Goal: Task Accomplishment & Management: Manage account settings

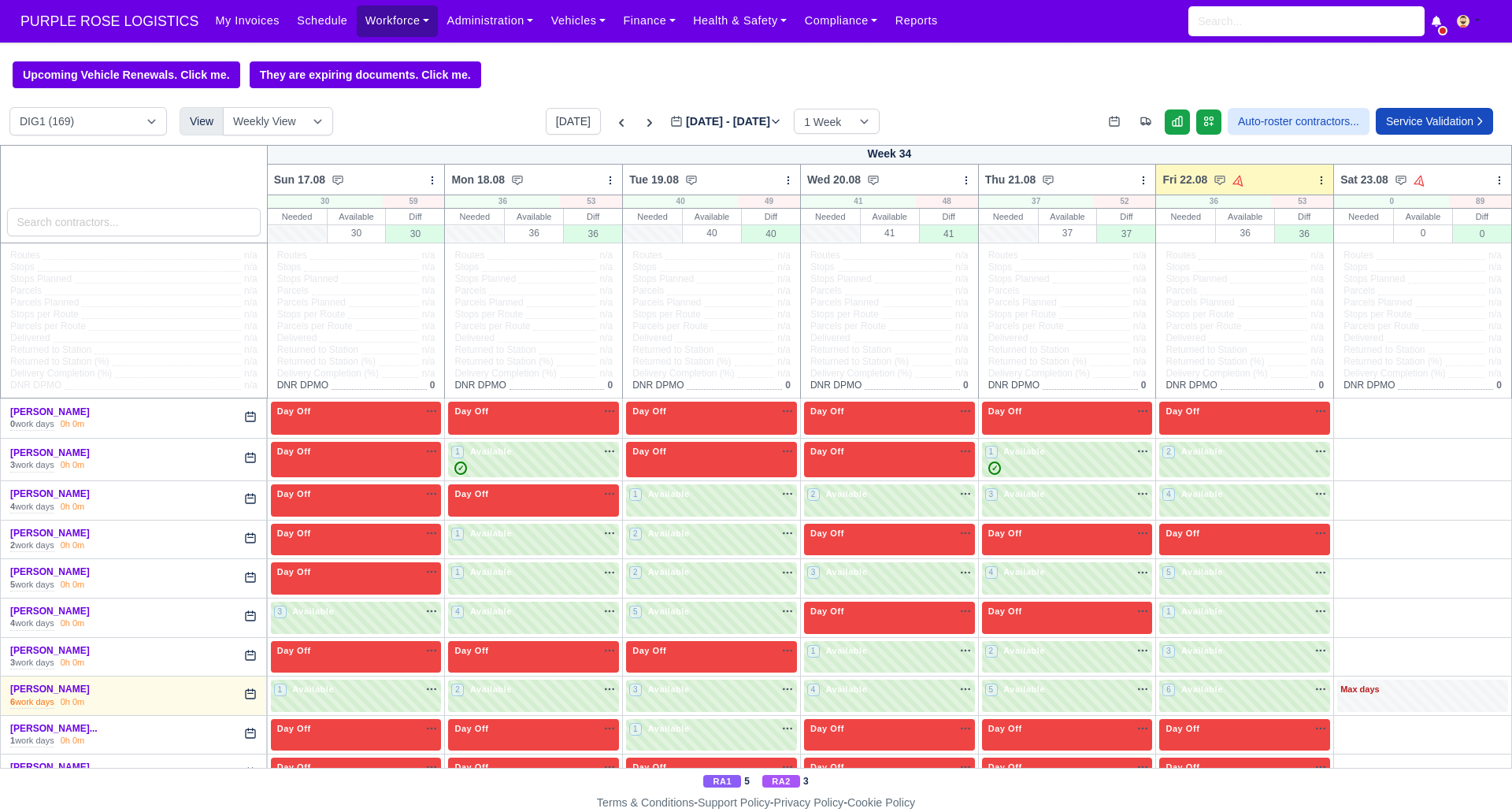
click at [383, 21] on link "Workforce" at bounding box center [398, 21] width 82 height 31
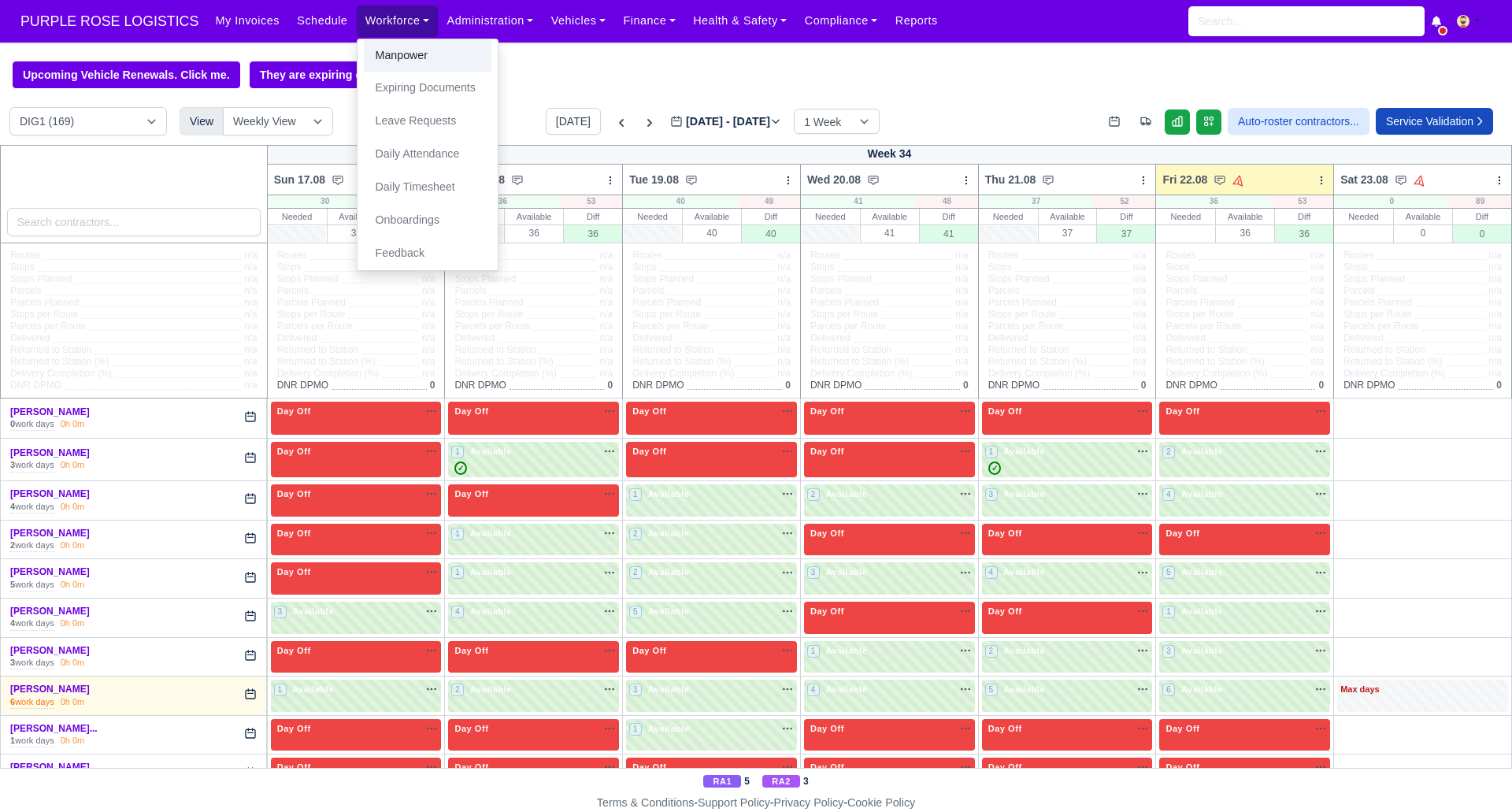
click at [411, 56] on link "Manpower" at bounding box center [427, 56] width 128 height 33
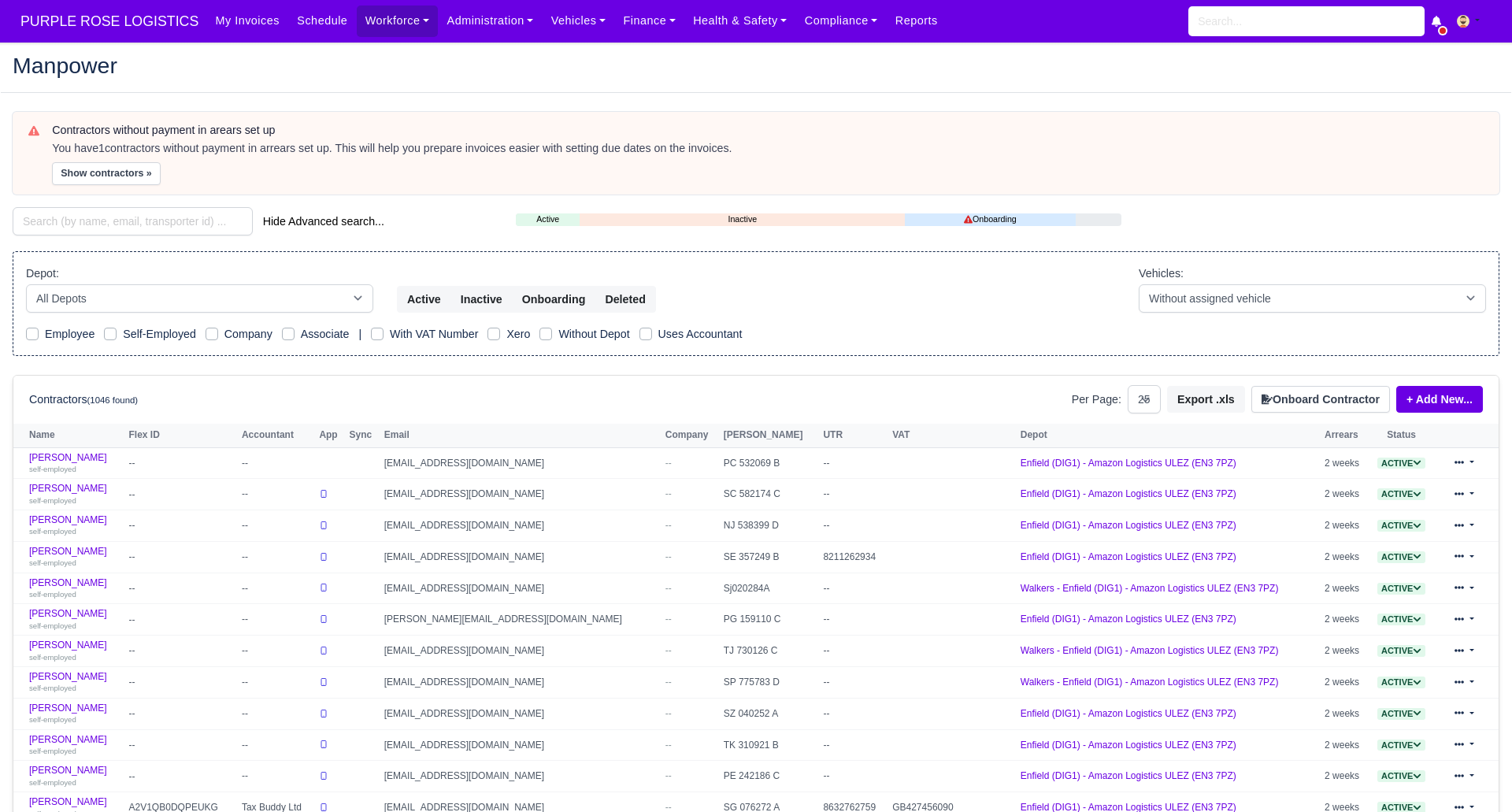
select select "25"
click at [157, 223] on input "search" at bounding box center [133, 221] width 240 height 28
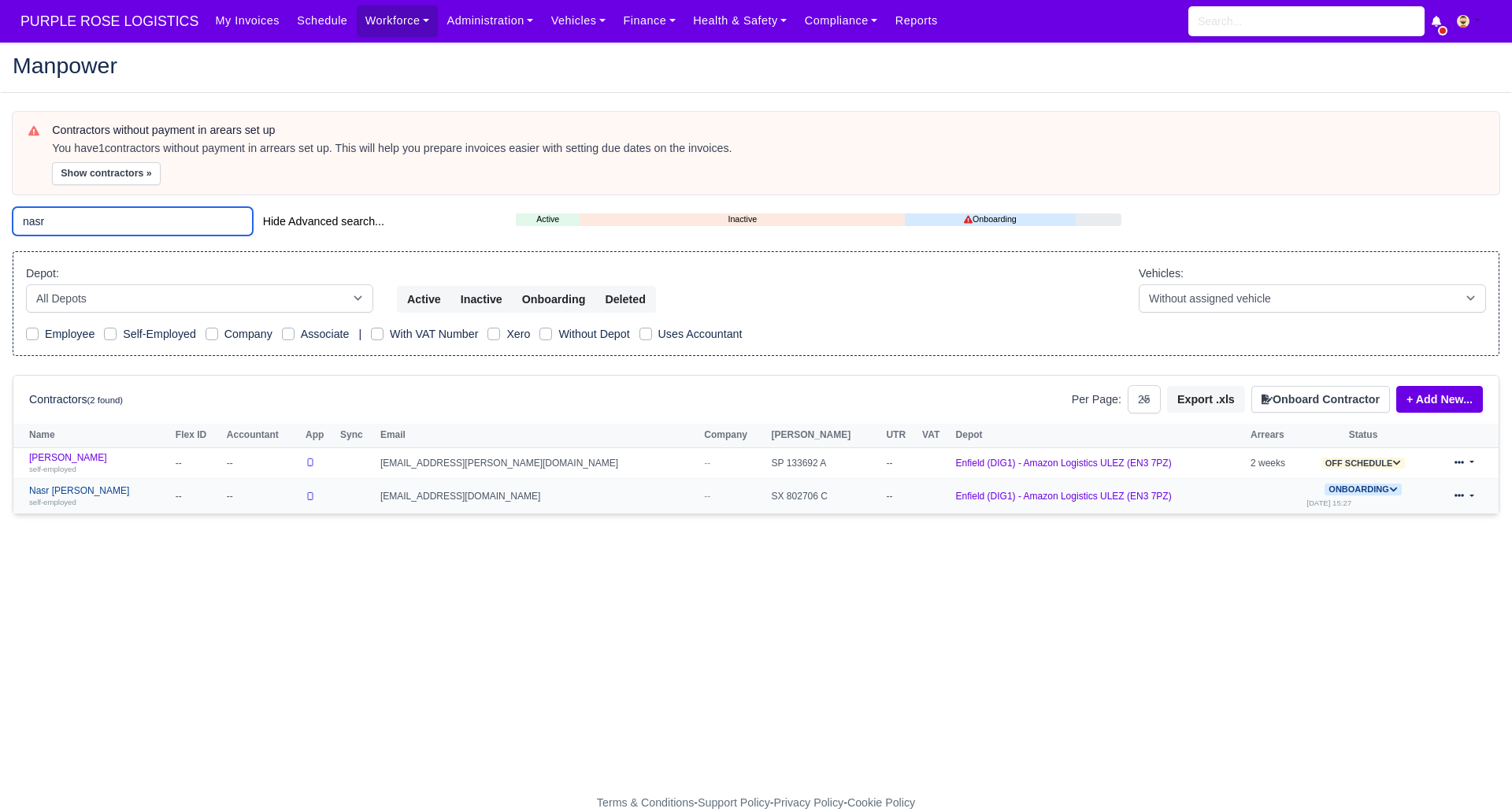
type input "nasr"
click at [74, 489] on link "Nasr eddine Karkar self-employed" at bounding box center [98, 496] width 138 height 23
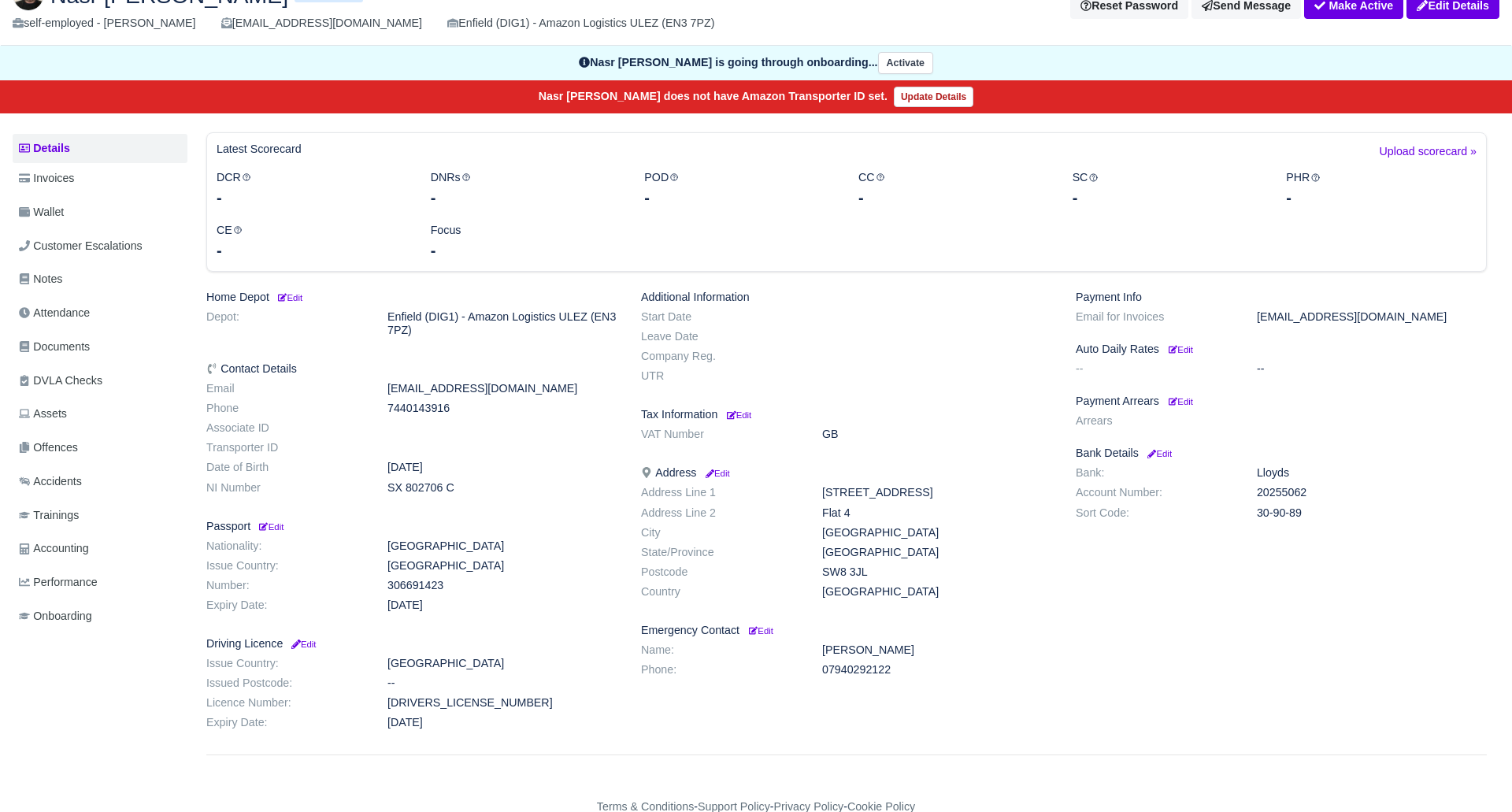
scroll to position [103, 0]
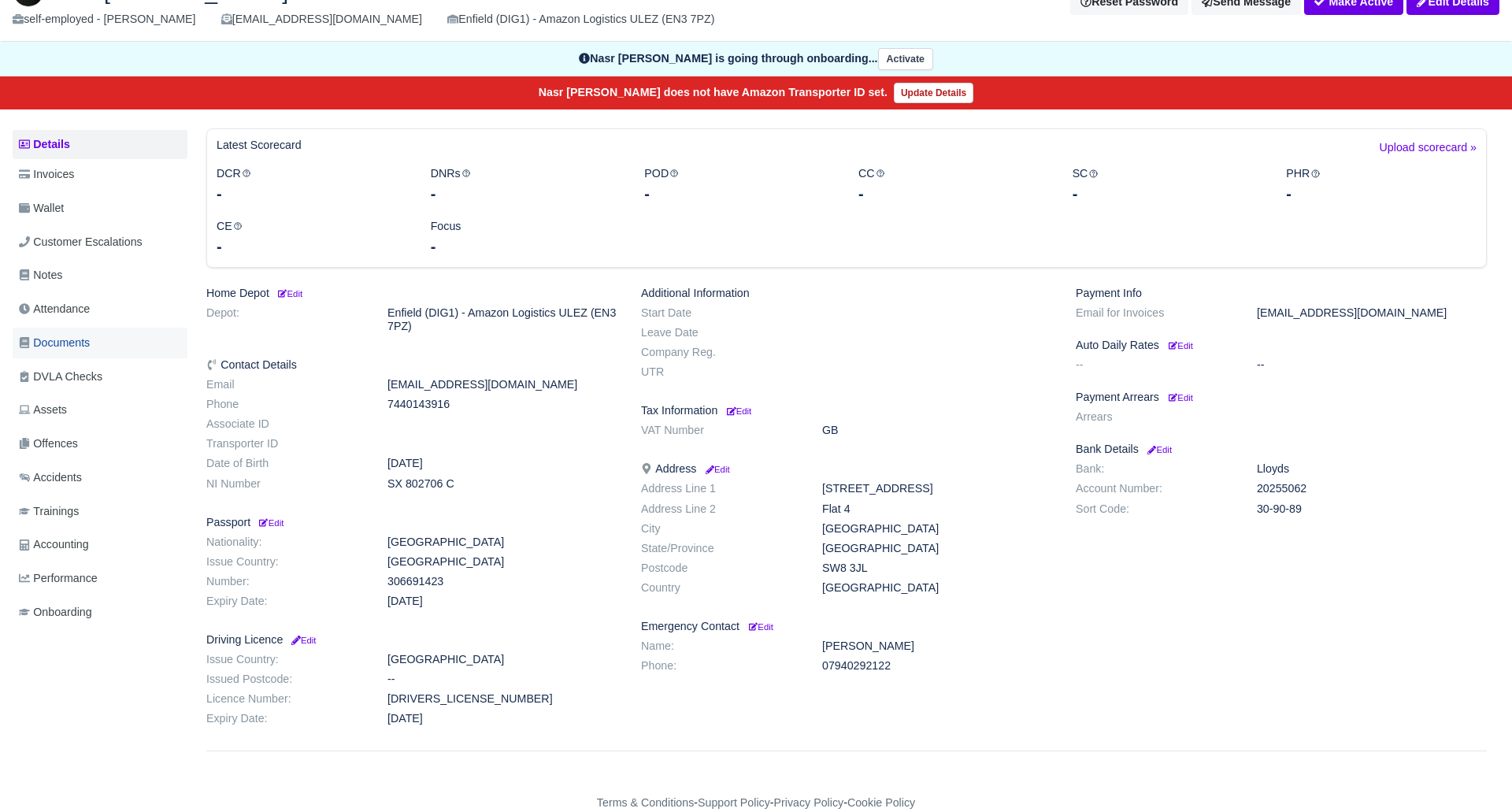
click at [85, 349] on span "Documents" at bounding box center [54, 343] width 71 height 18
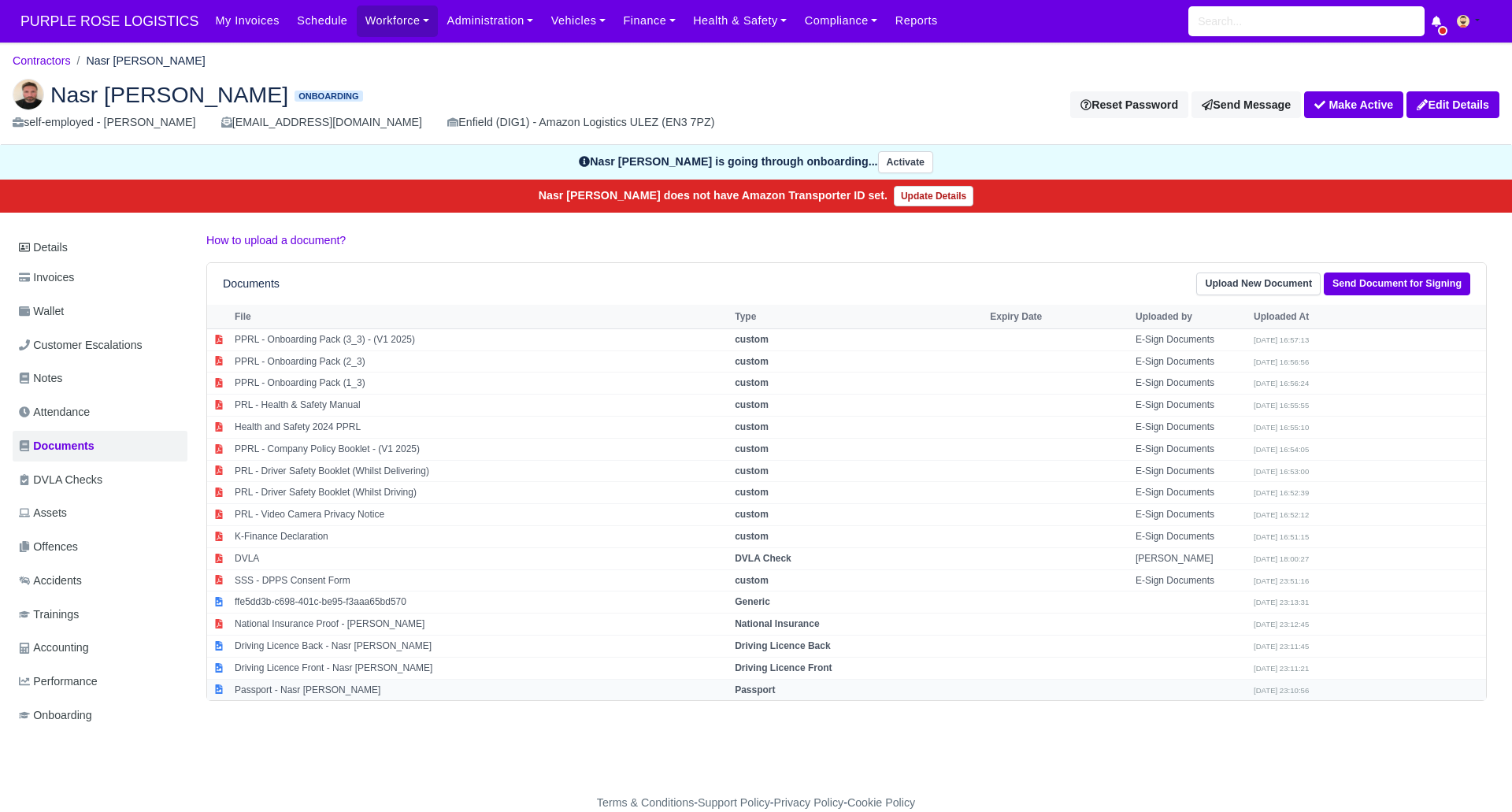
click at [775, 689] on strong "Passport" at bounding box center [754, 689] width 40 height 11
select select "passport"
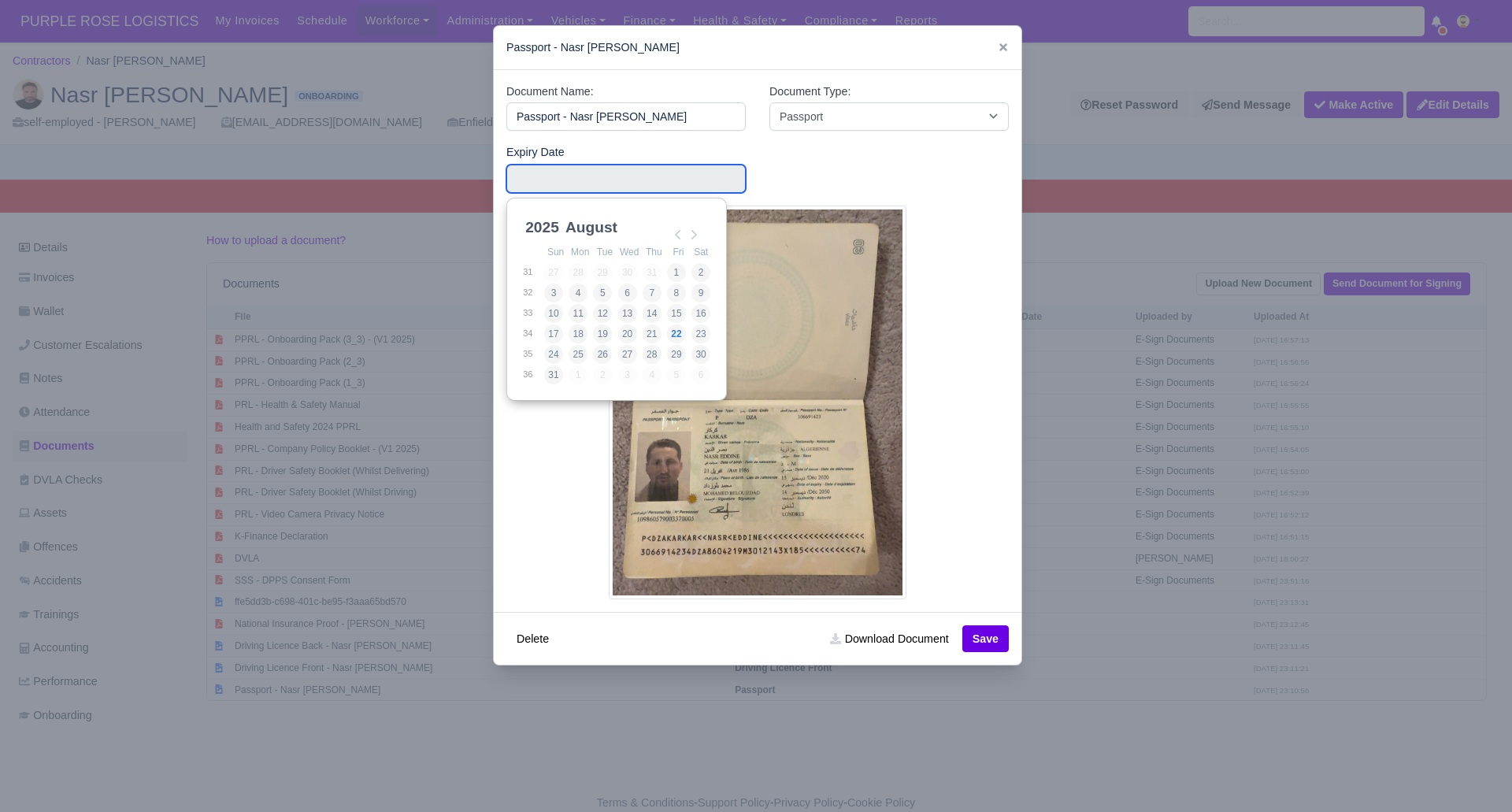
click at [572, 181] on input "Use the arrow keys to pick a date" at bounding box center [625, 178] width 239 height 28
click at [537, 224] on select "2025 2026 2027 2028 2029 2030 2031 2032 2033 2034 2035 2036 2037 2038 2039 2040…" at bounding box center [557, 237] width 71 height 33
click at [594, 223] on select "January February March April May June July August September October November De…" at bounding box center [615, 237] width 105 height 33
type input "2030-11-14"
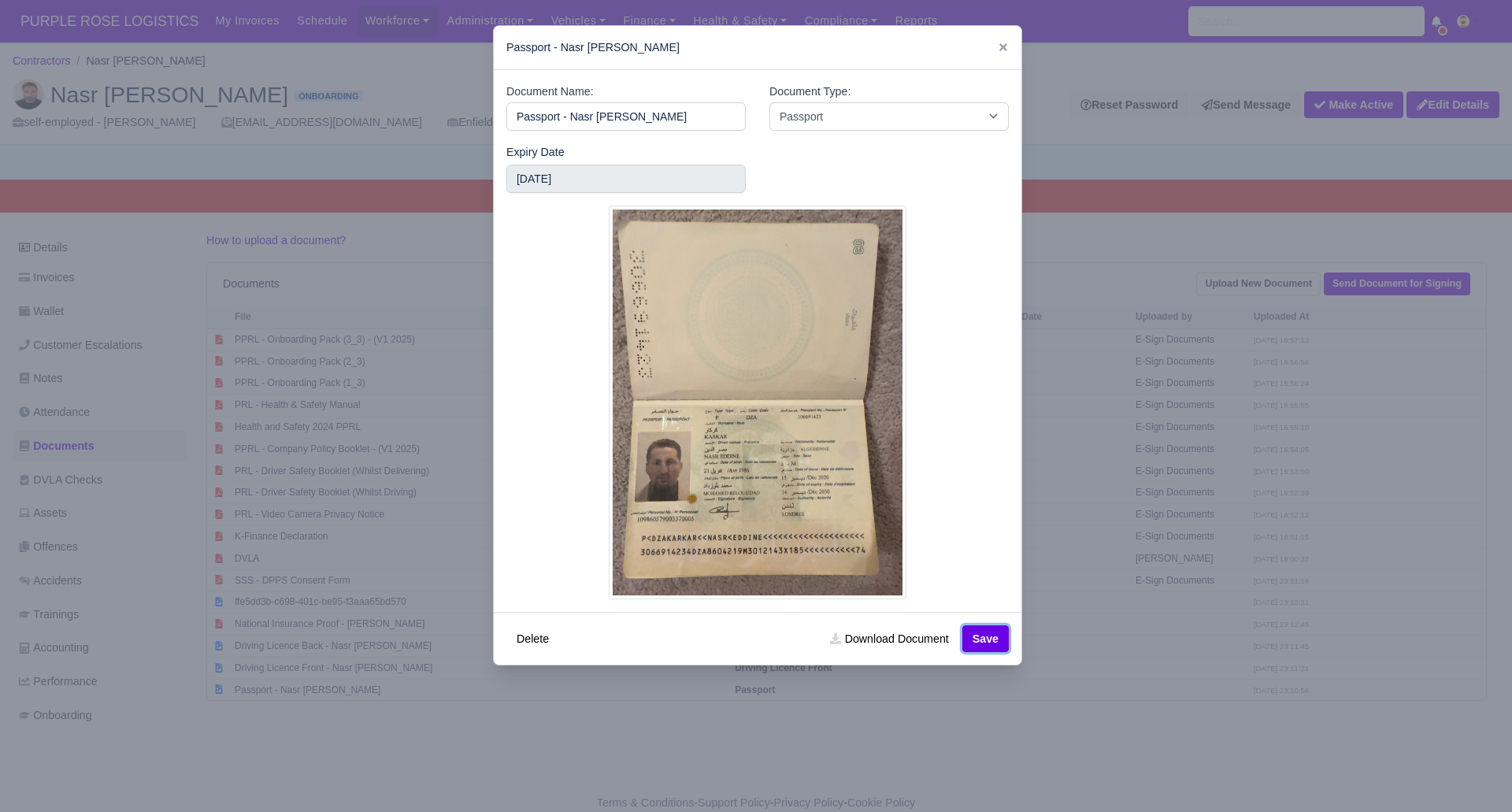
click at [972, 637] on button "Save" at bounding box center [985, 639] width 47 height 27
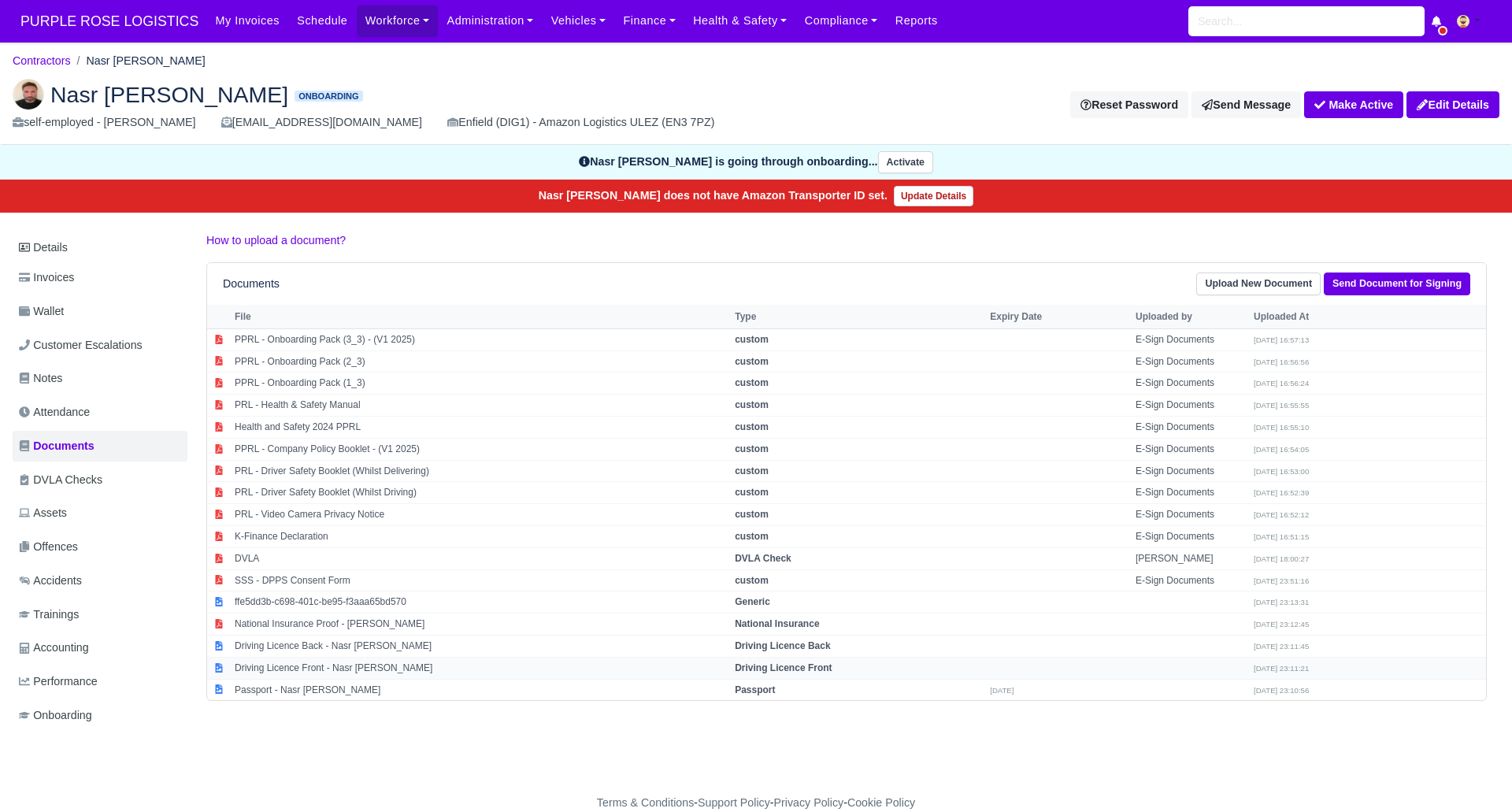
click at [832, 664] on strong "Driving Licence Front" at bounding box center [783, 668] width 97 height 11
select select "driving-licence-front"
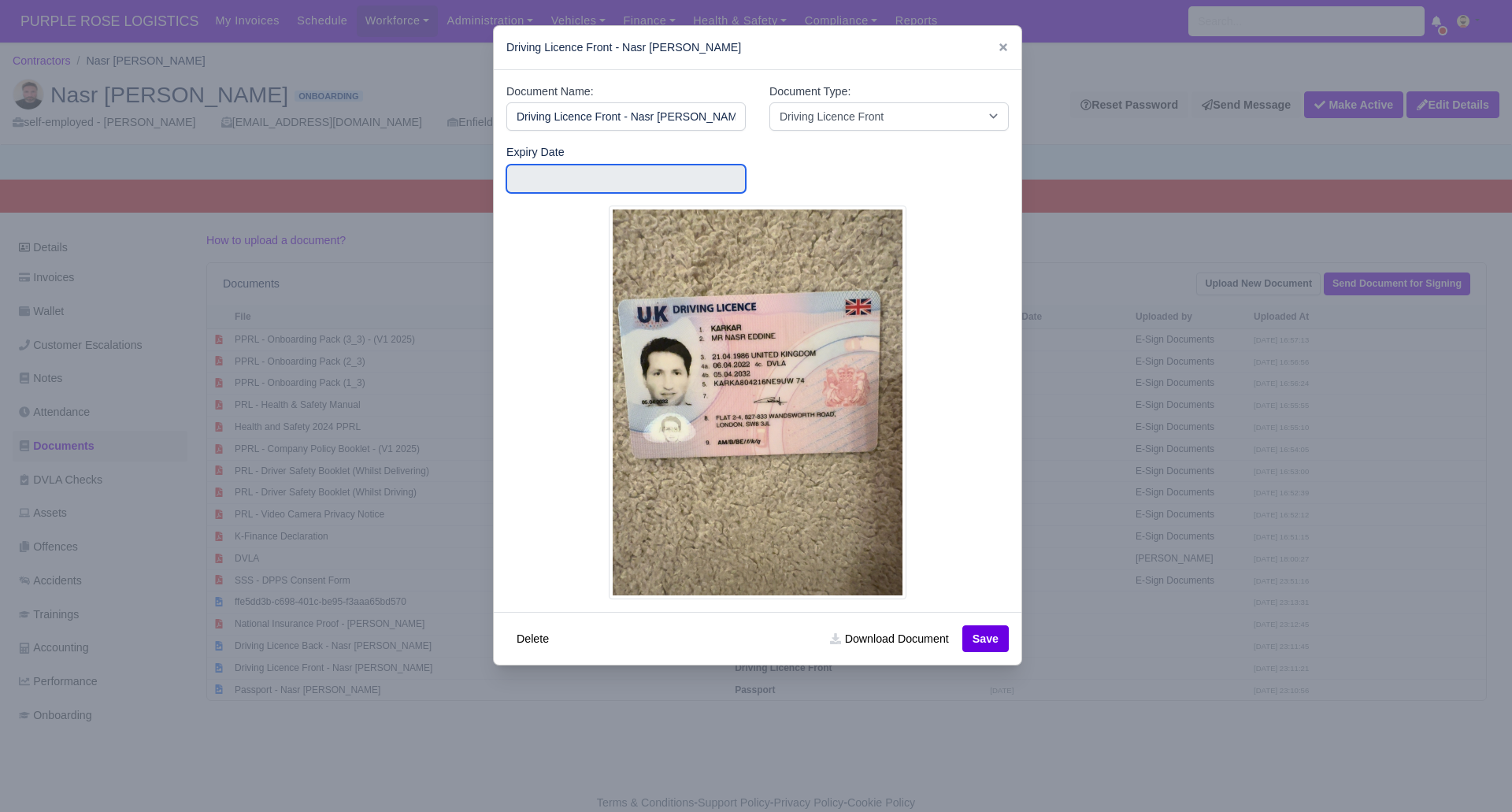
click at [567, 172] on input "text" at bounding box center [625, 178] width 239 height 28
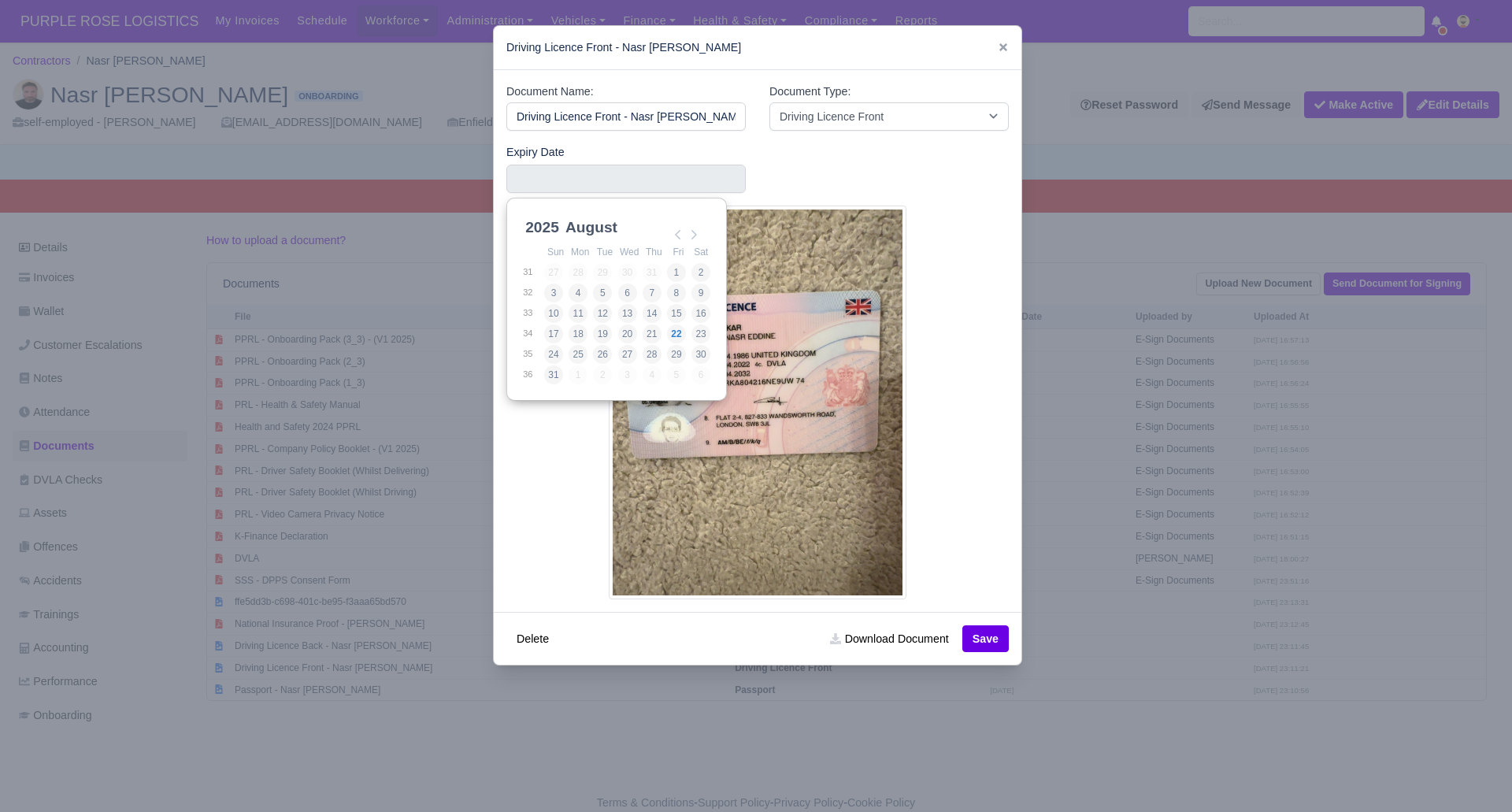
click at [553, 223] on select "2025 2026 2027 2028 2029 2030 2031 2032 2033 2034 2035 2036 2037 2038 2039 2040…" at bounding box center [557, 237] width 71 height 33
click at [606, 227] on select "January February March April May June July August September October November De…" at bounding box center [615, 233] width 105 height 33
type input "2032-03-05"
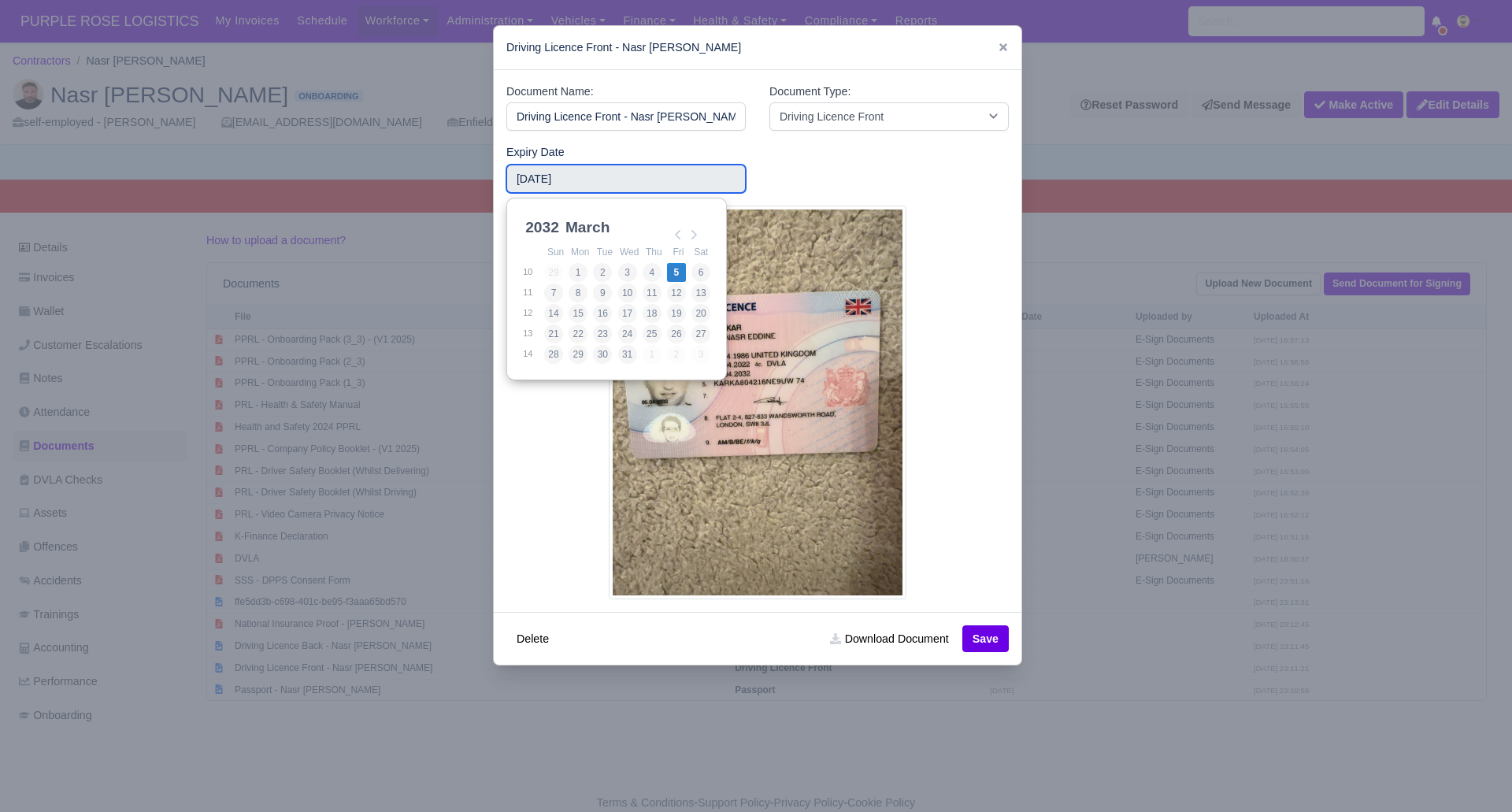
drag, startPoint x: 679, startPoint y: 272, endPoint x: 839, endPoint y: 470, distance: 254.6
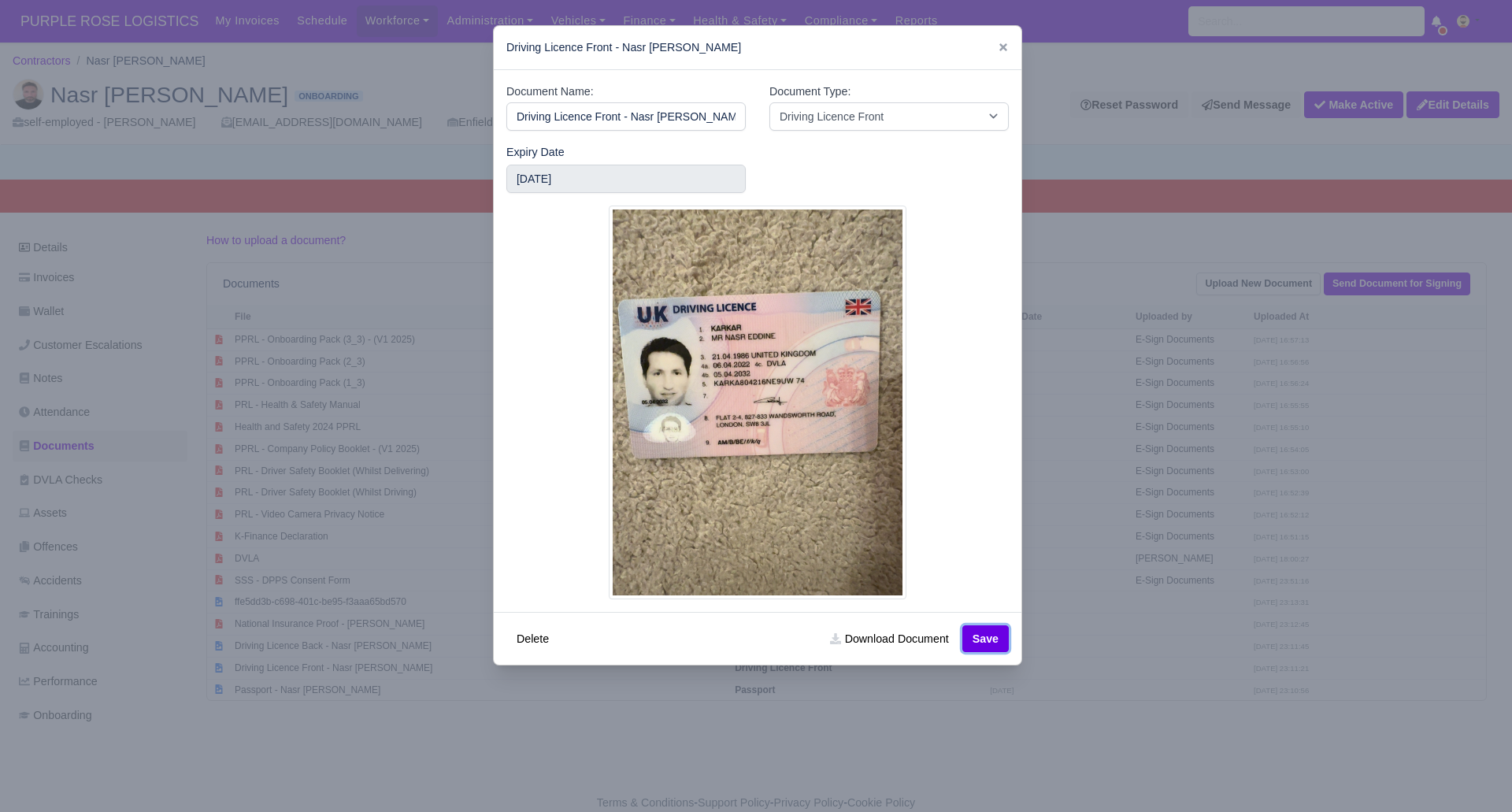
click at [986, 636] on button "Save" at bounding box center [985, 639] width 47 height 27
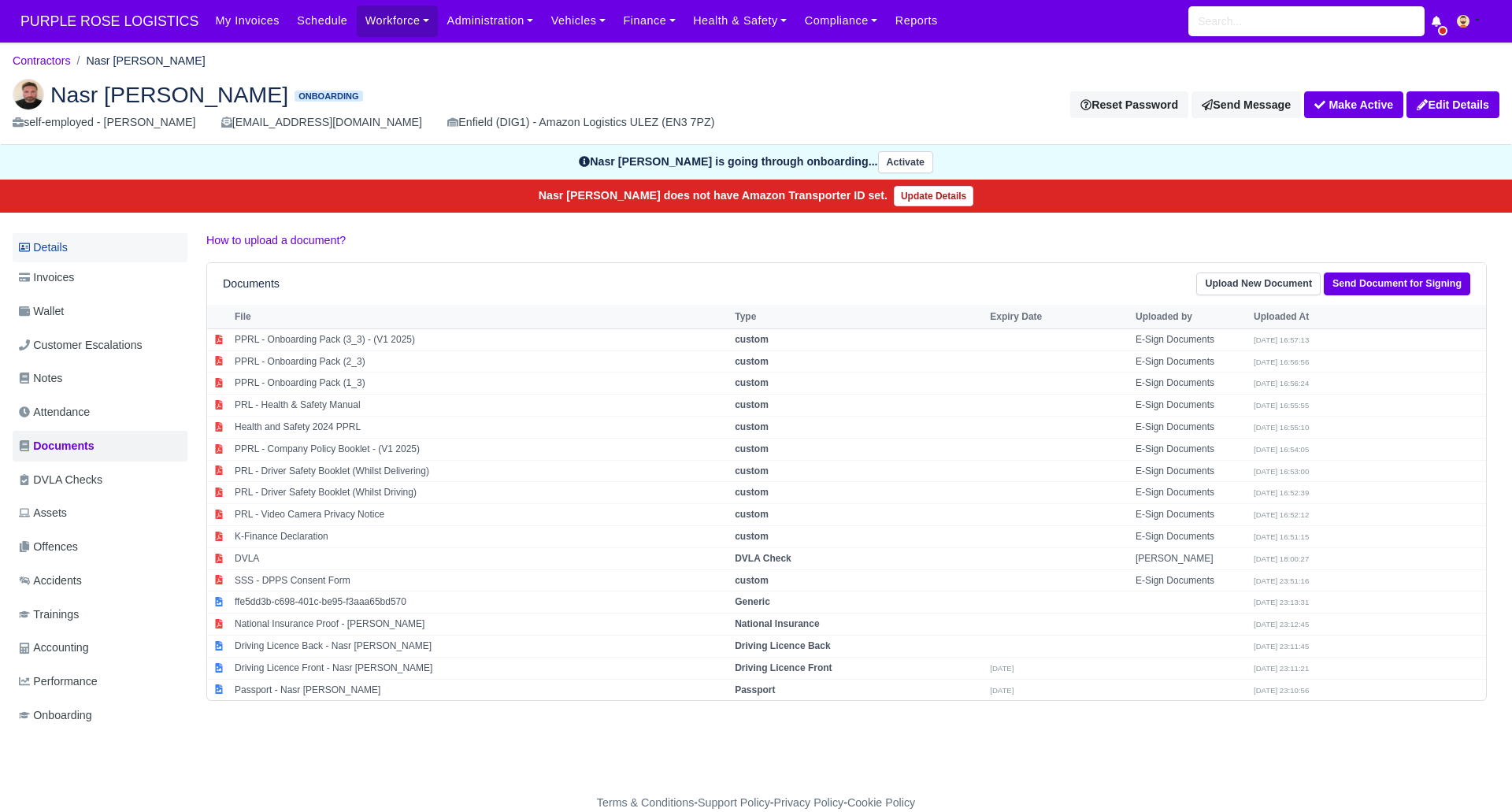
click at [78, 249] on link "Details" at bounding box center [100, 248] width 175 height 29
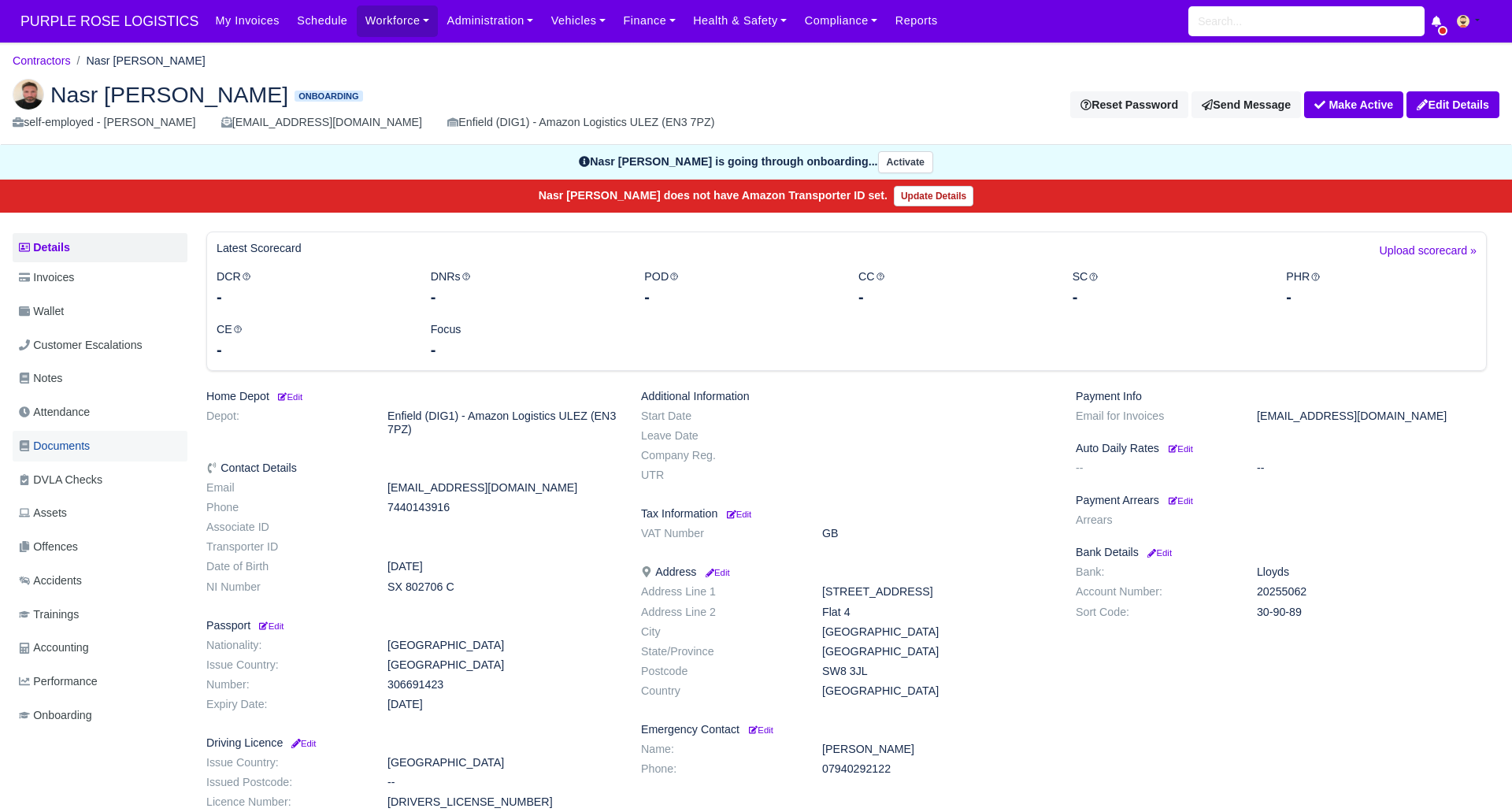
click at [77, 453] on span "Documents" at bounding box center [54, 446] width 71 height 18
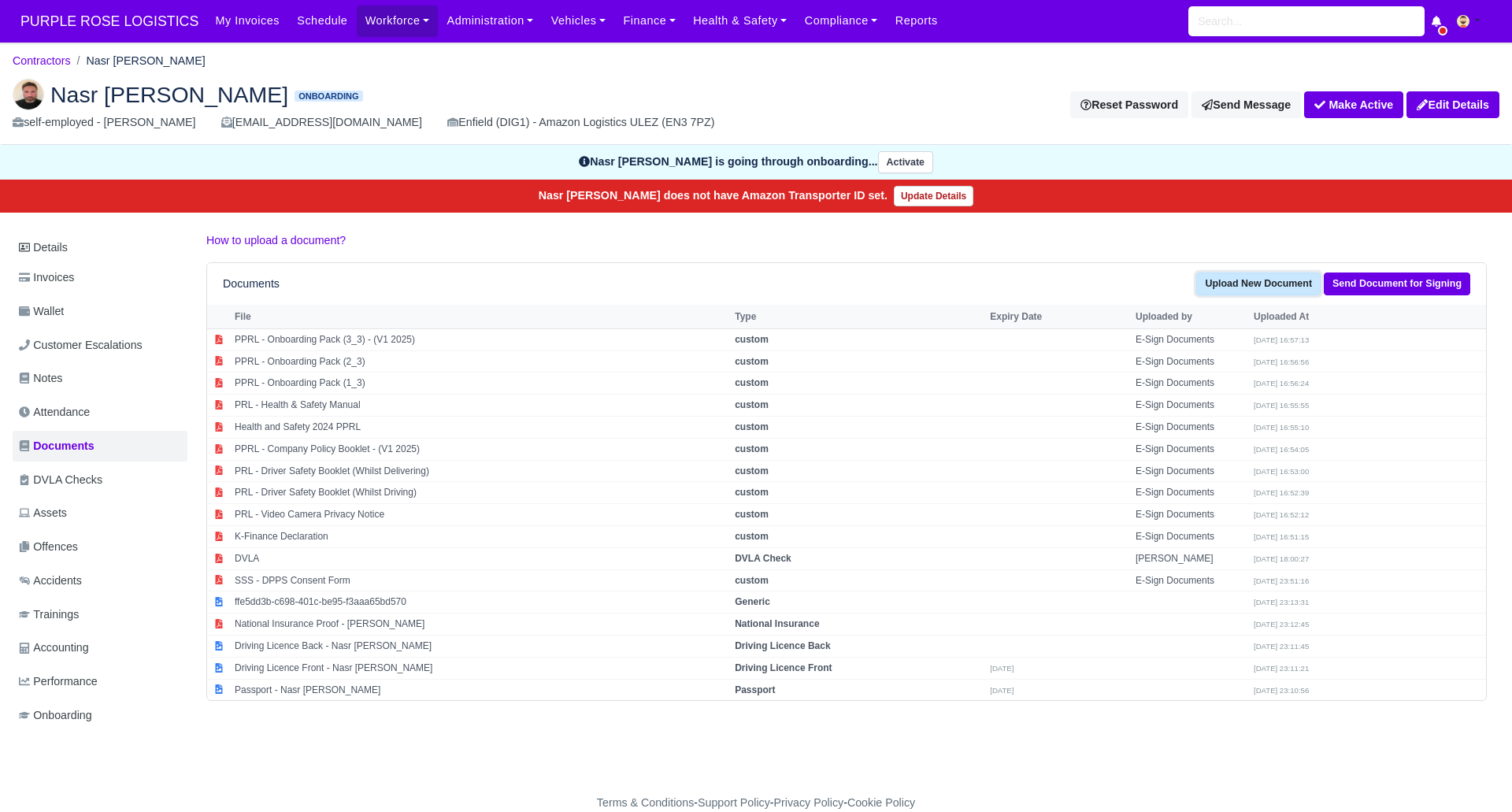
click at [1298, 278] on link "Upload New Document" at bounding box center [1258, 283] width 124 height 23
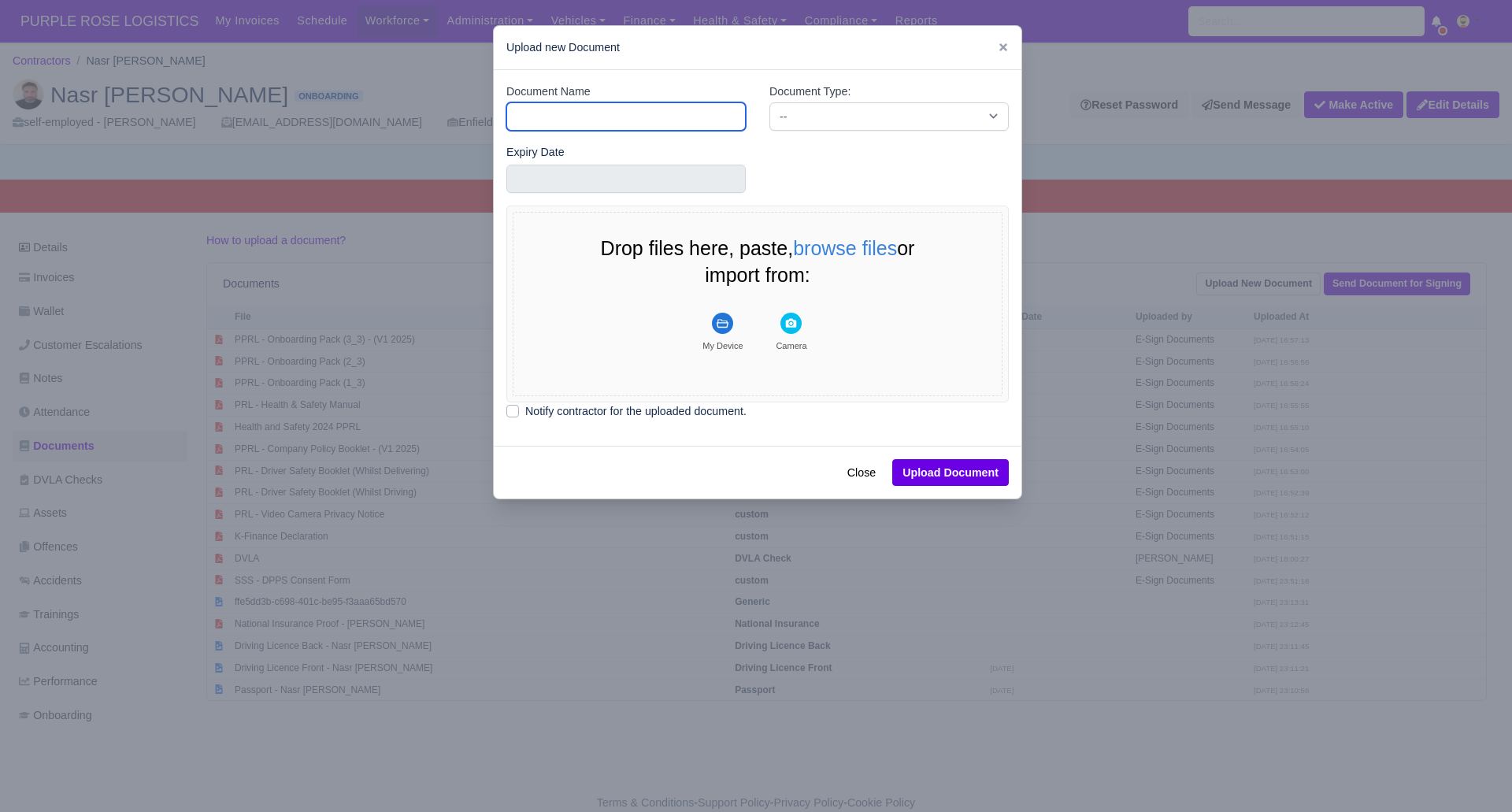
click at [551, 103] on input "Document Name" at bounding box center [625, 117] width 239 height 28
type input "RTW"
click at [814, 112] on select "-- Accounting Engagement Letter Age Verification Confirmation Background Check …" at bounding box center [889, 117] width 239 height 28
select select "right-to-work"
click at [769, 103] on select "-- Accounting Engagement Letter Age Verification Confirmation Background Check …" at bounding box center [889, 117] width 239 height 28
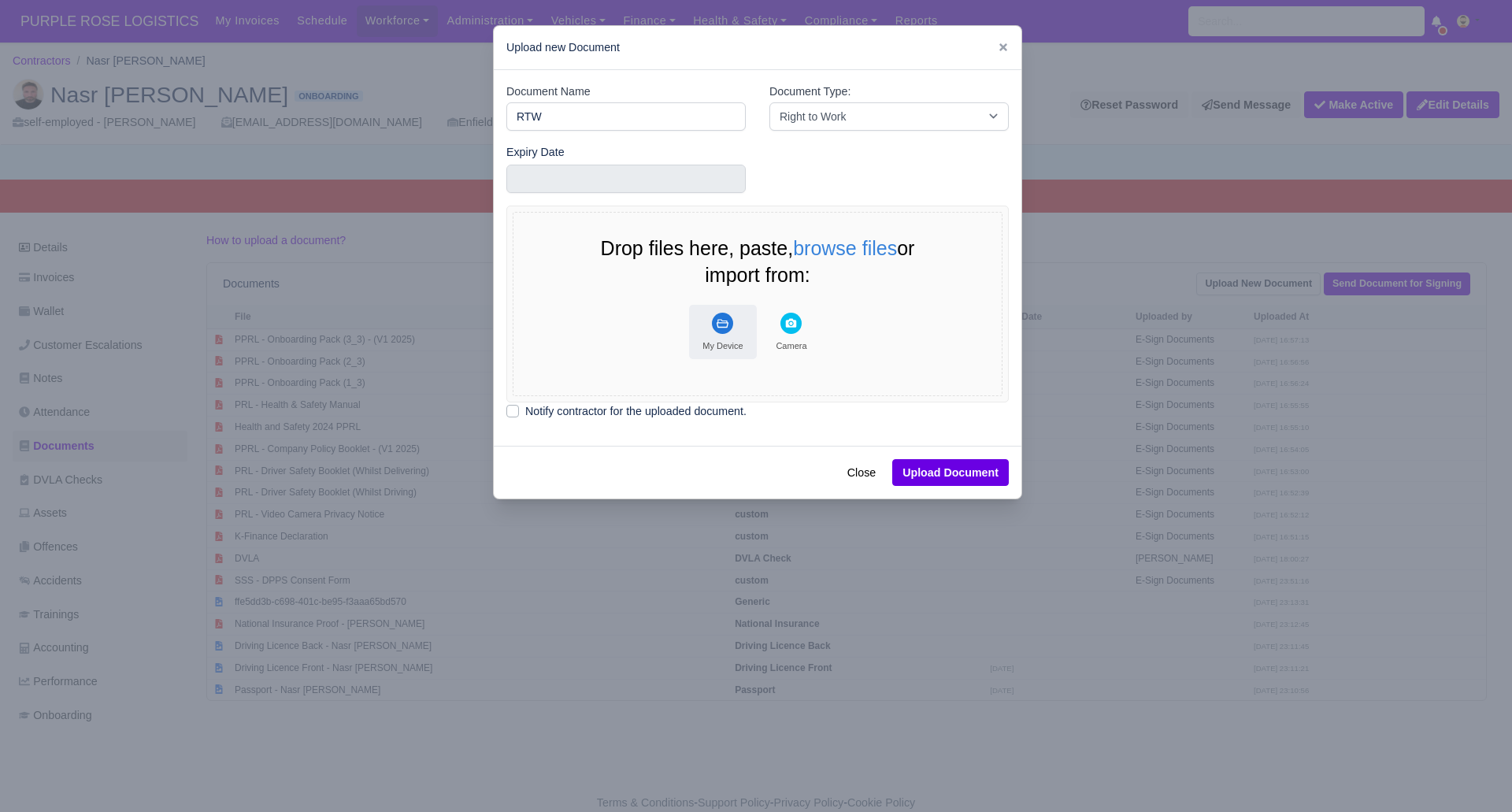
click at [714, 322] on rect "File Uploader" at bounding box center [723, 323] width 22 height 22
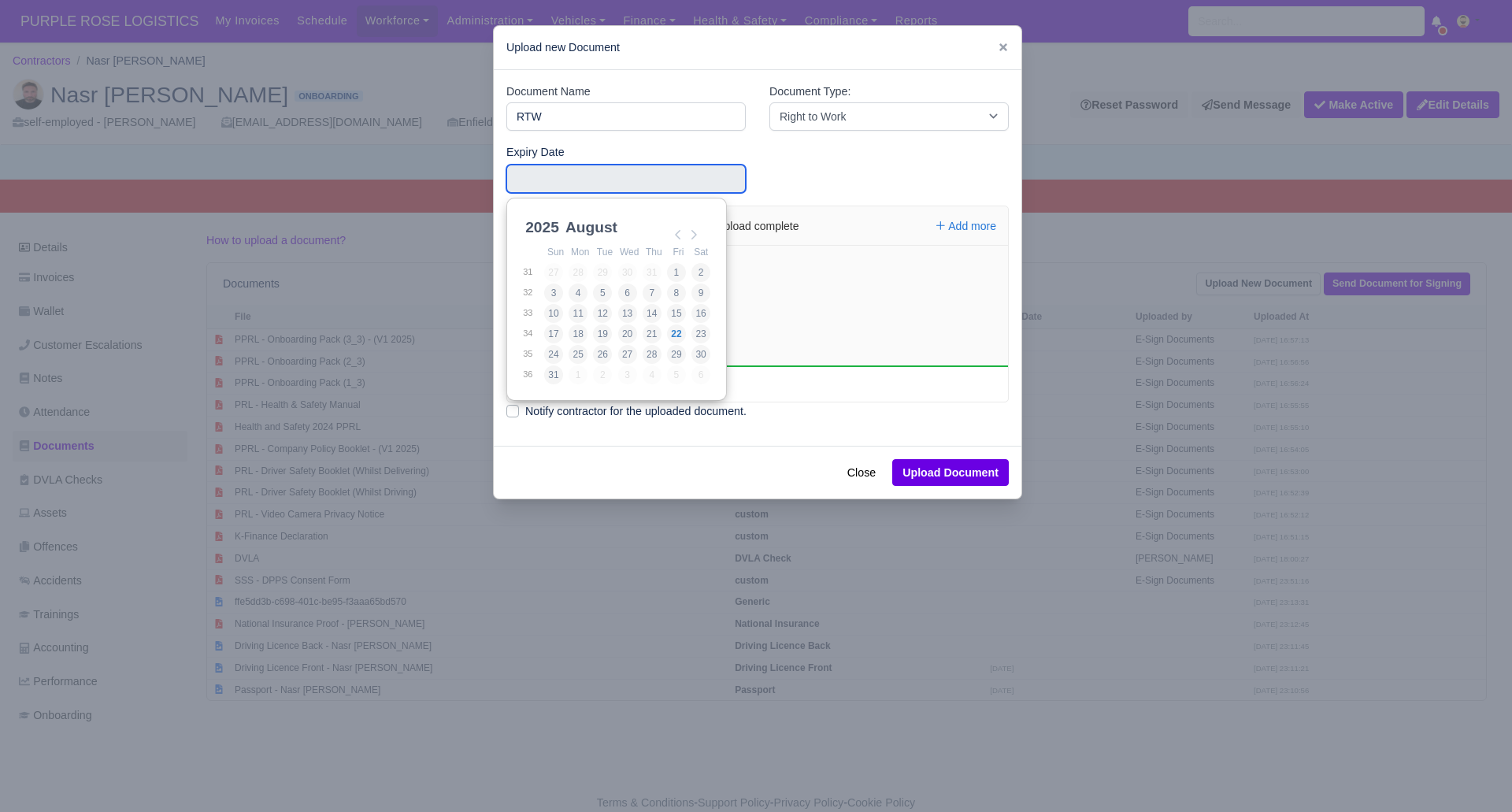
click at [597, 178] on input "Use the arrow keys to pick a date" at bounding box center [625, 178] width 239 height 28
click at [545, 228] on select "2021 2022 2023 2024 2025 2026 2027 2028 2029 2030 2031 2032 2033 2034 2035 2036…" at bounding box center [557, 237] width 71 height 33
click at [594, 228] on select "January February March April May June July August September October November De…" at bounding box center [615, 237] width 105 height 33
type input "2027-07-22"
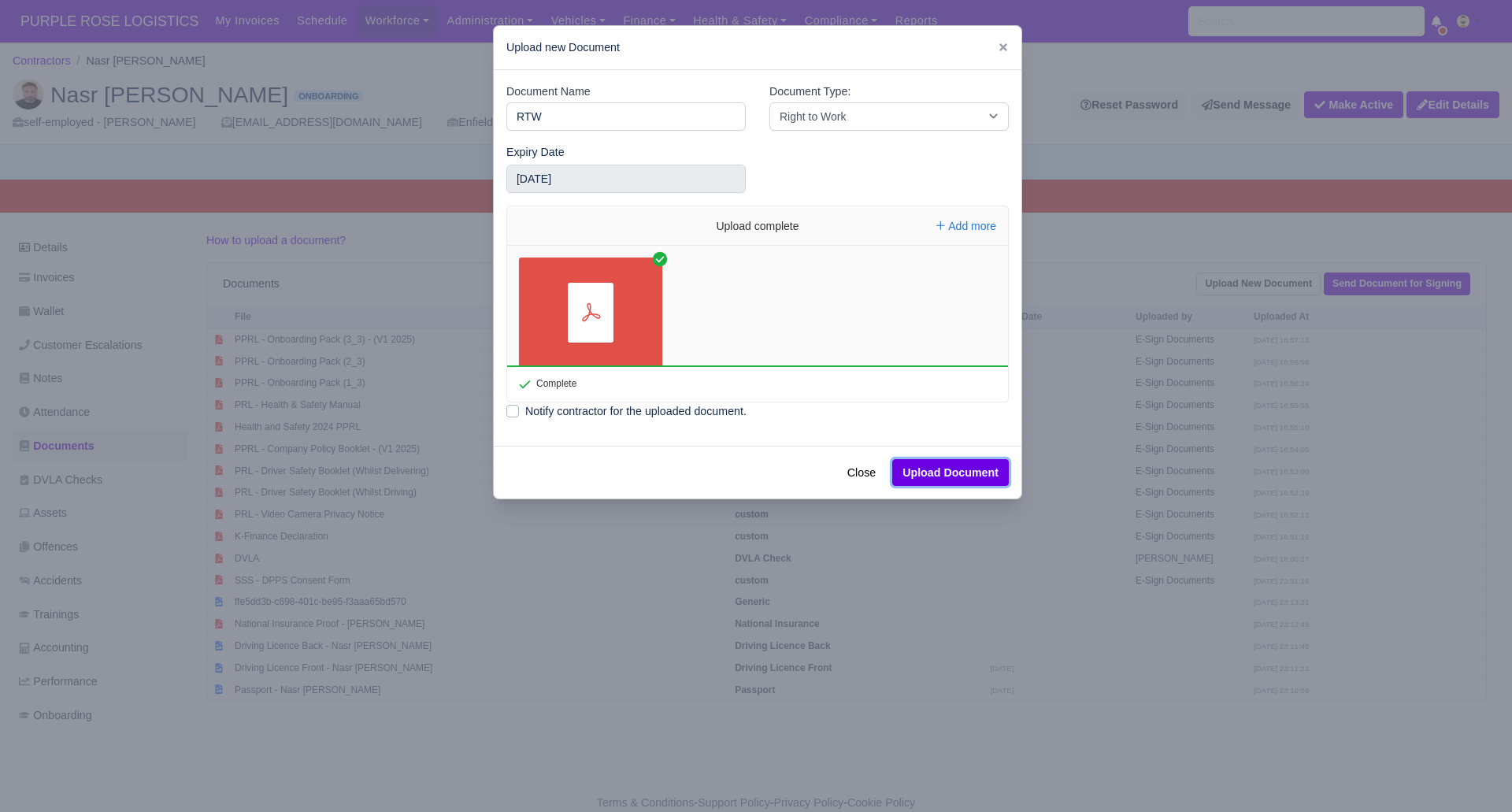
click at [957, 478] on button "Upload Document" at bounding box center [950, 473] width 117 height 27
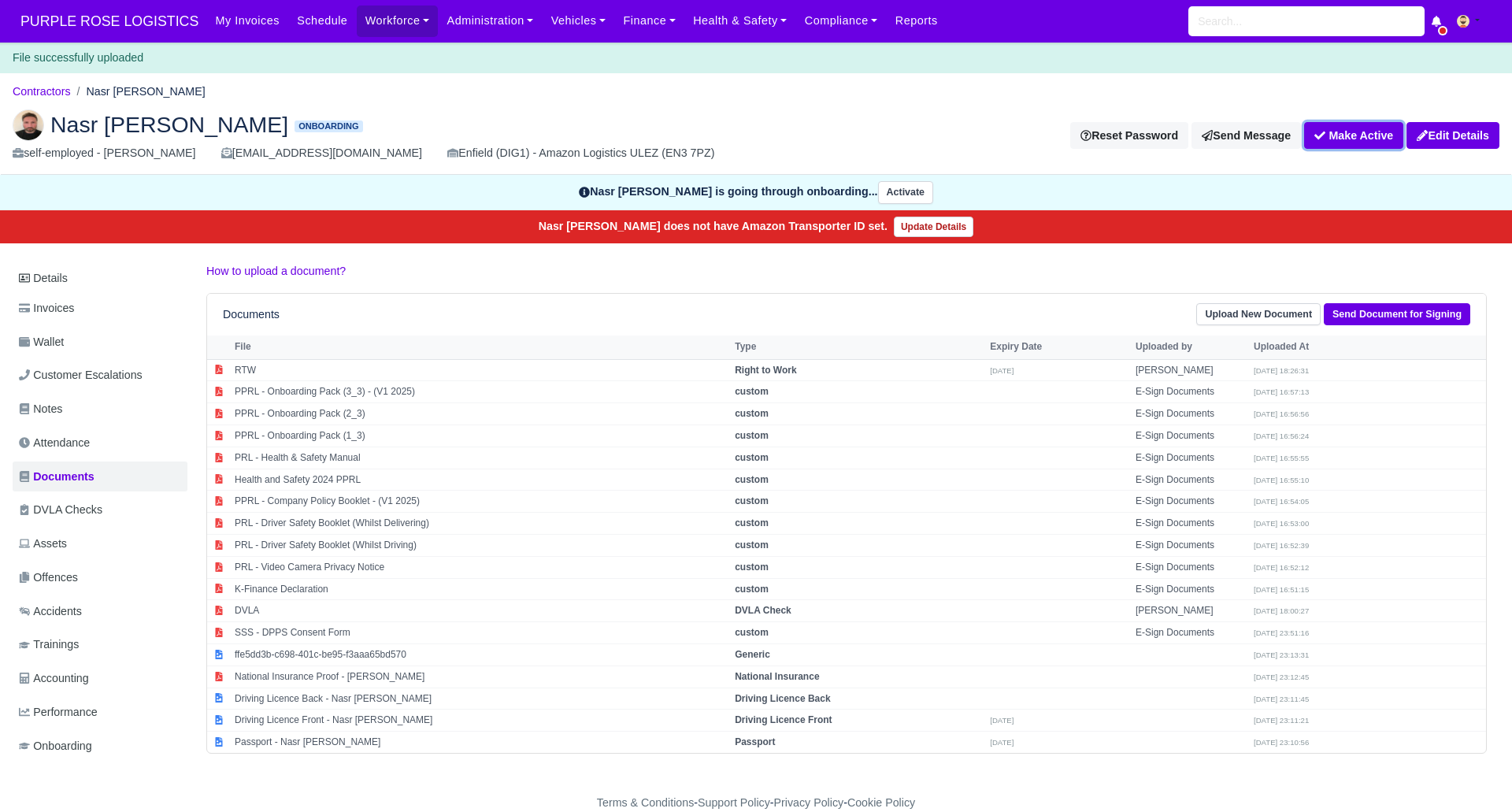
click at [1331, 141] on button "Make Active" at bounding box center [1353, 135] width 99 height 27
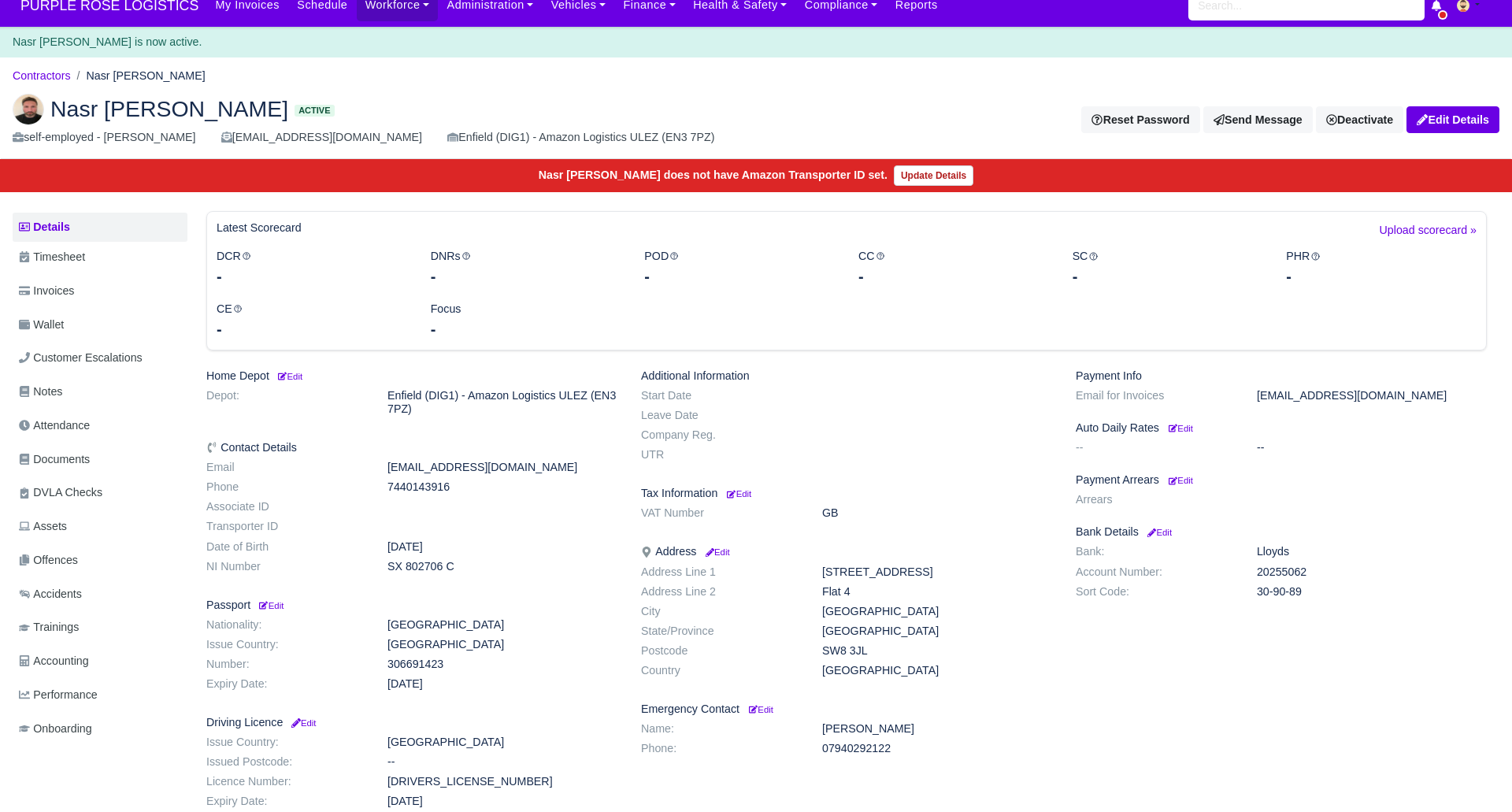
scroll to position [33, 0]
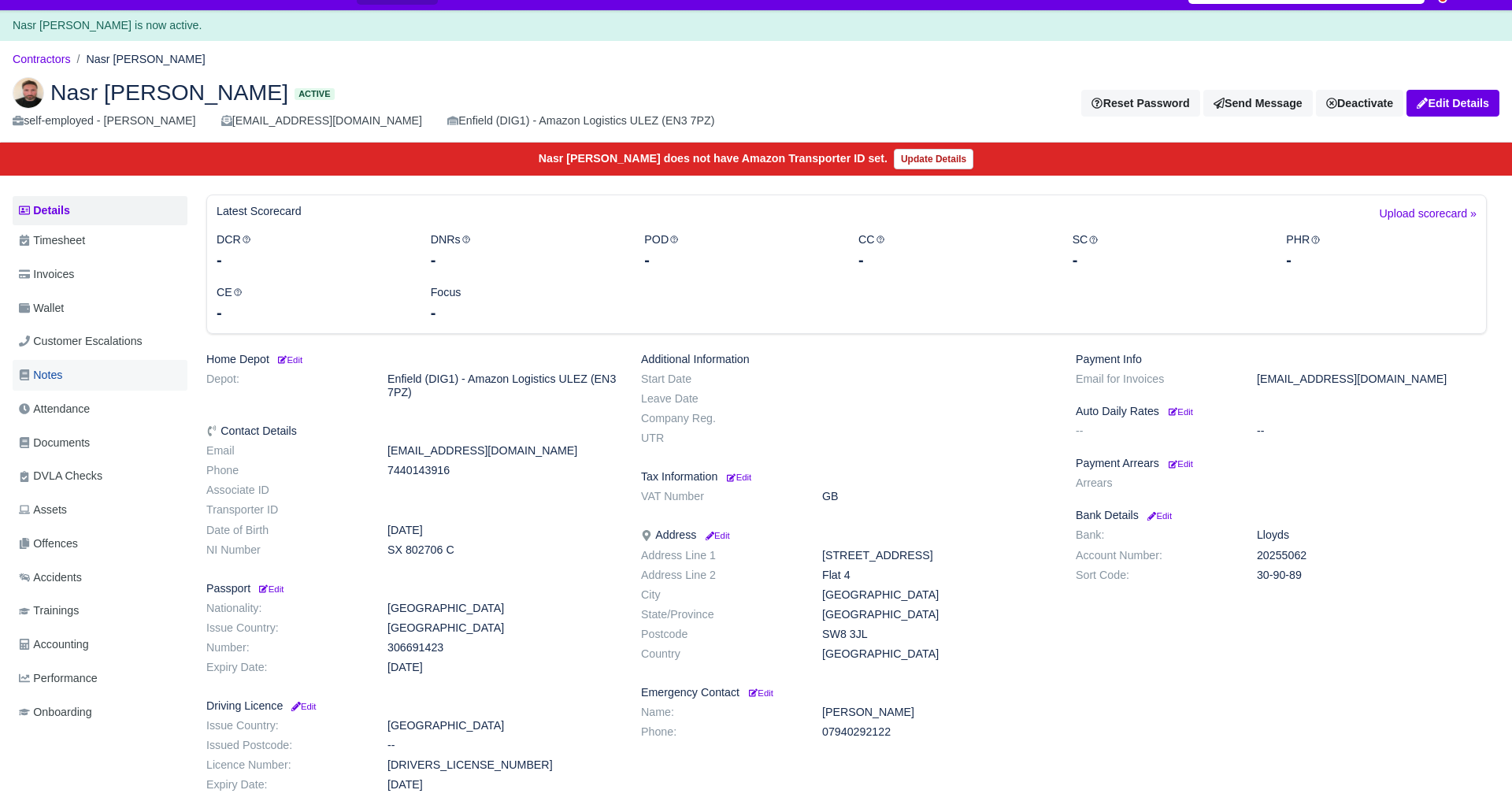
click at [67, 378] on link "Notes" at bounding box center [100, 375] width 175 height 31
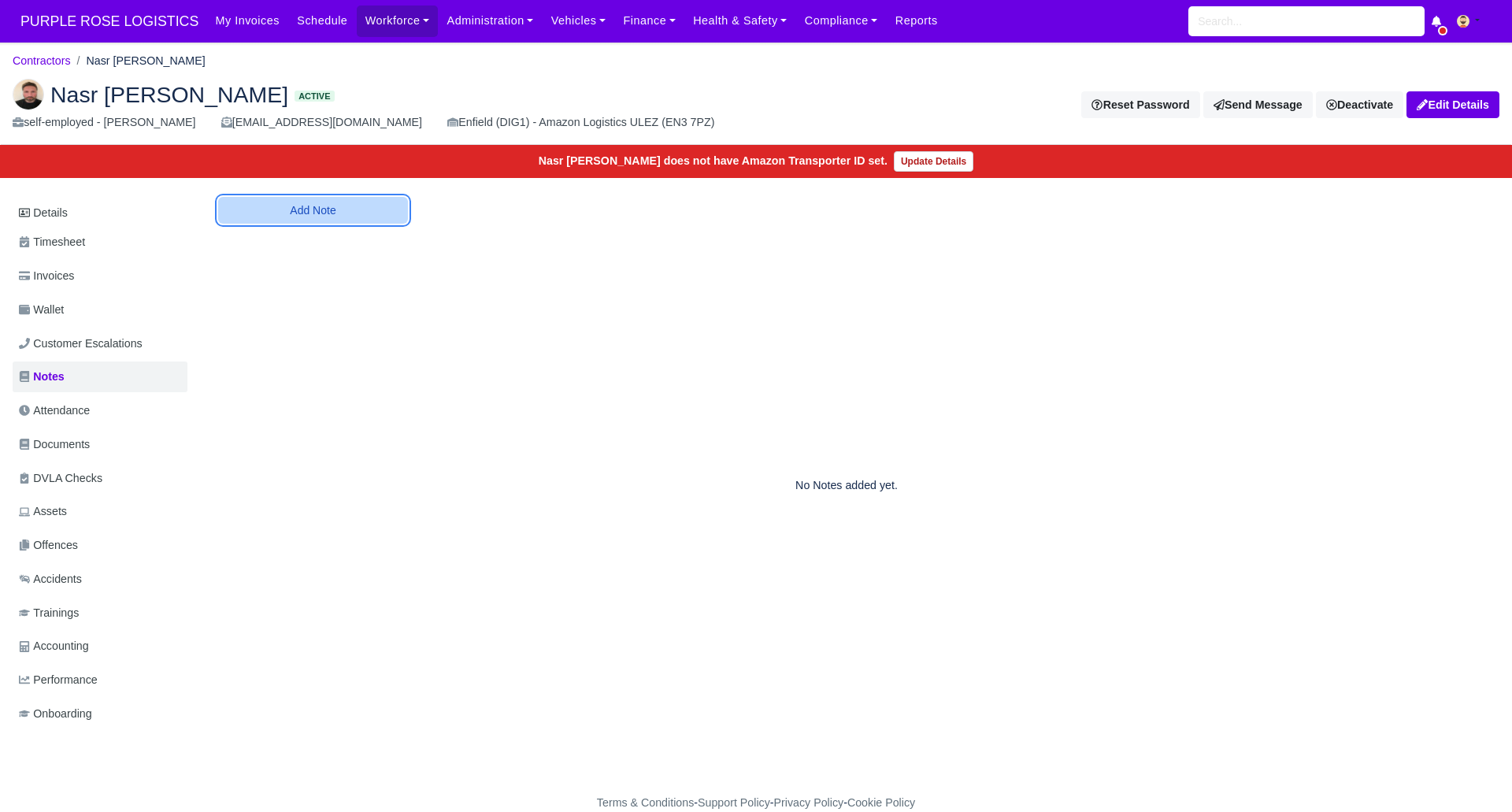
click at [345, 202] on button "Add Note" at bounding box center [313, 210] width 190 height 27
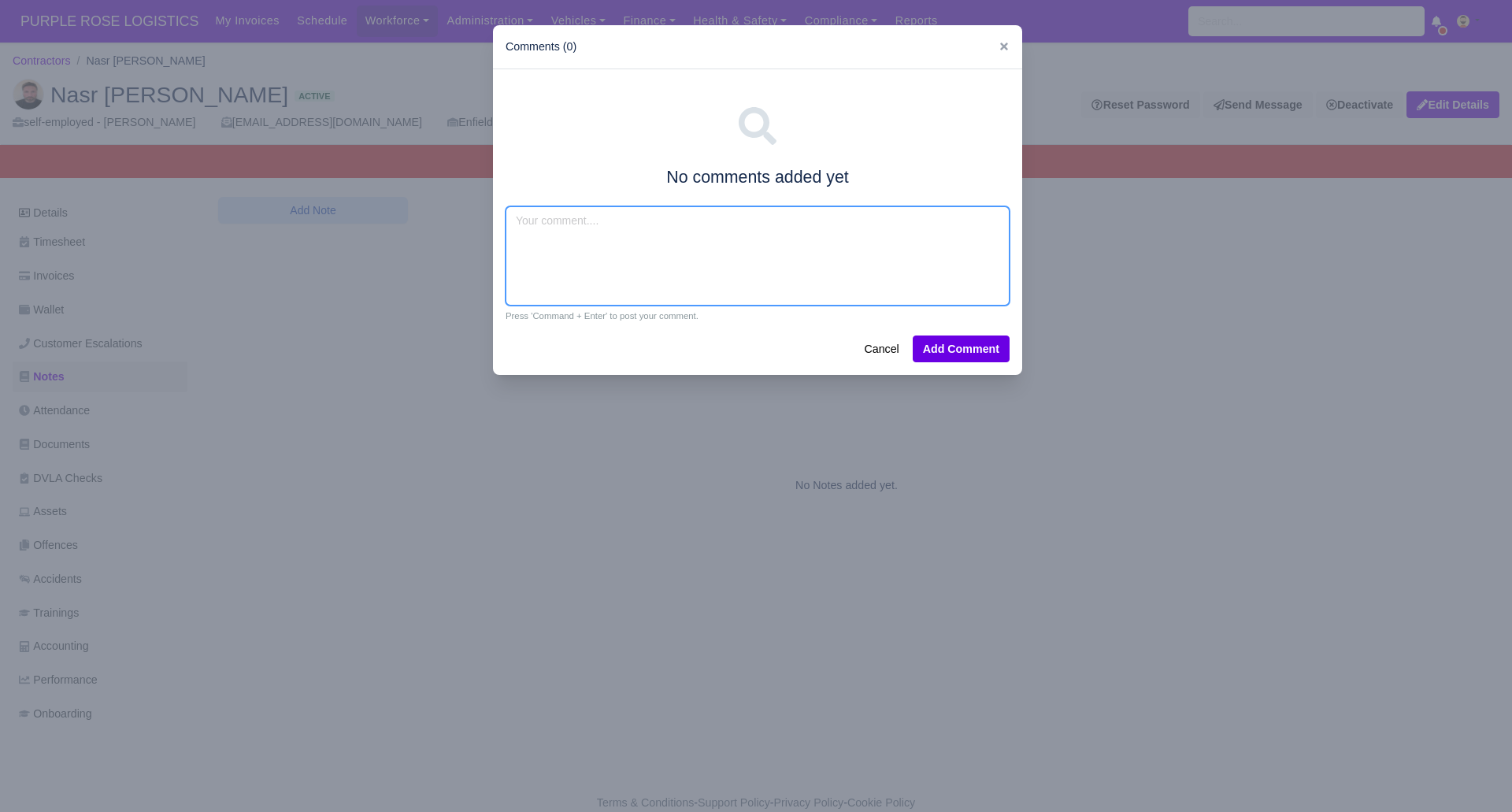
click at [538, 232] on textarea at bounding box center [758, 256] width 504 height 99
type textarea "Stone delivery ,van exp"
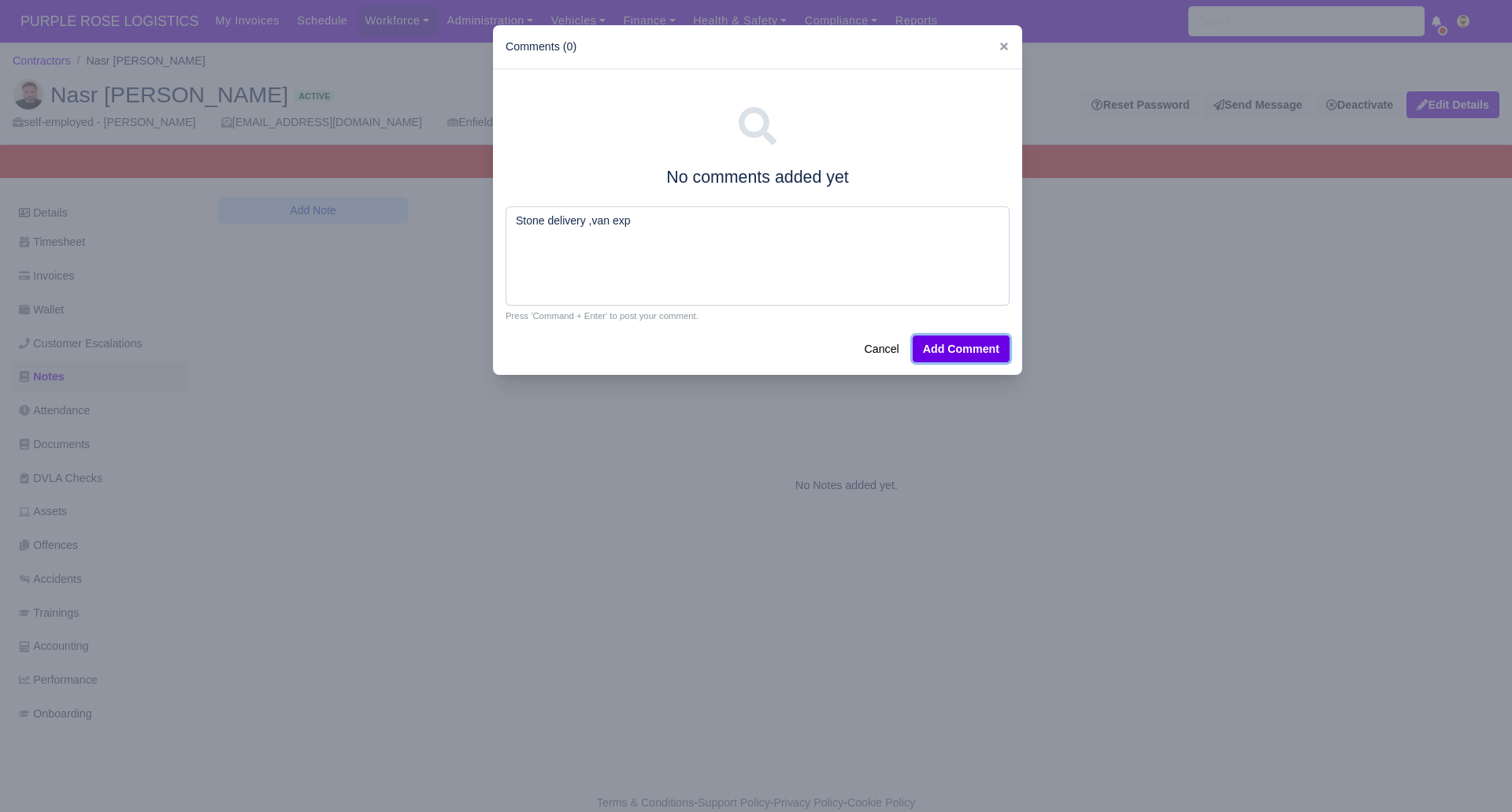
drag, startPoint x: 963, startPoint y: 348, endPoint x: 950, endPoint y: 351, distance: 13.3
click at [962, 348] on button "Add Comment" at bounding box center [961, 348] width 97 height 27
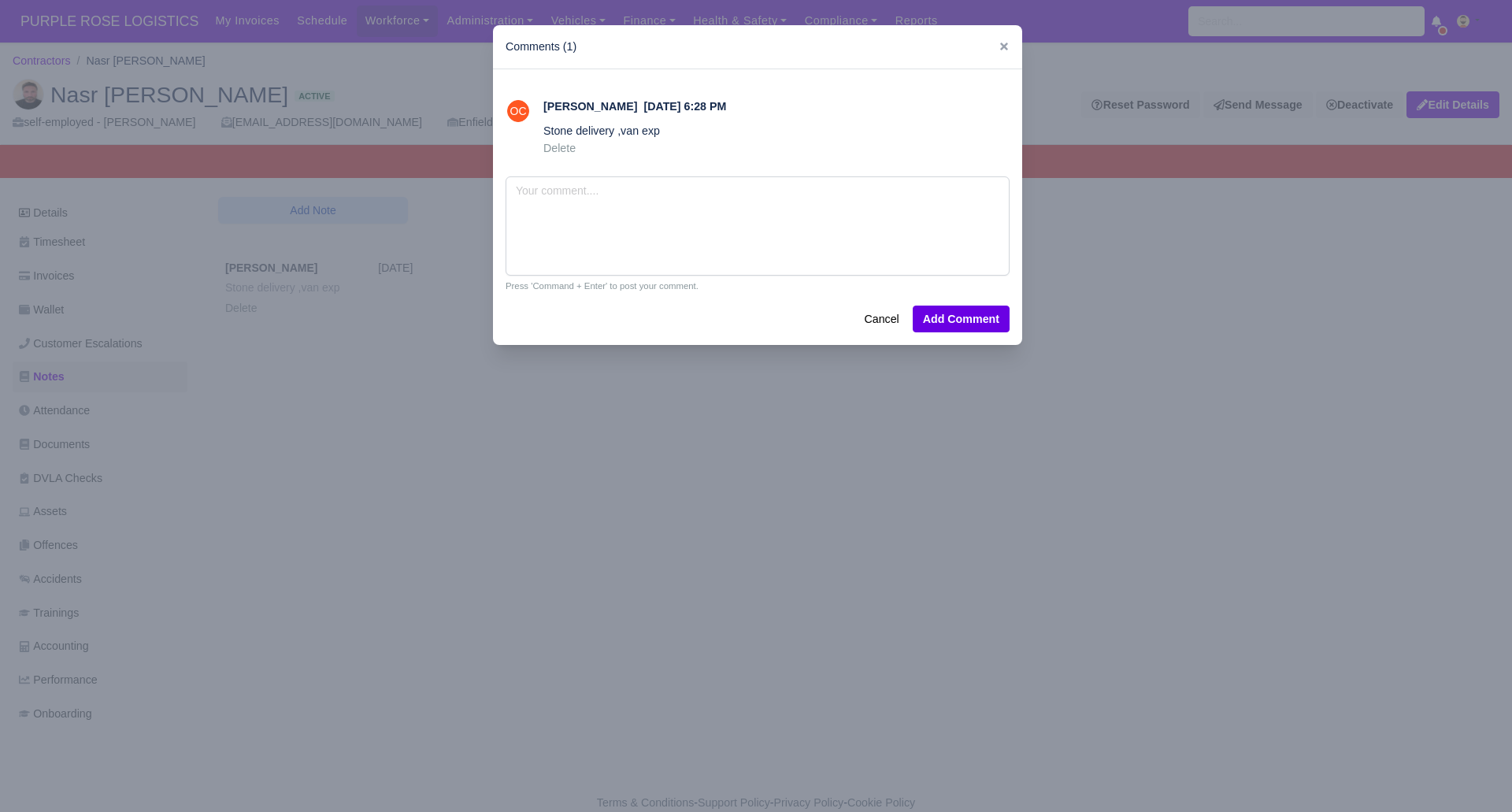
click at [539, 608] on div at bounding box center [756, 406] width 1512 height 812
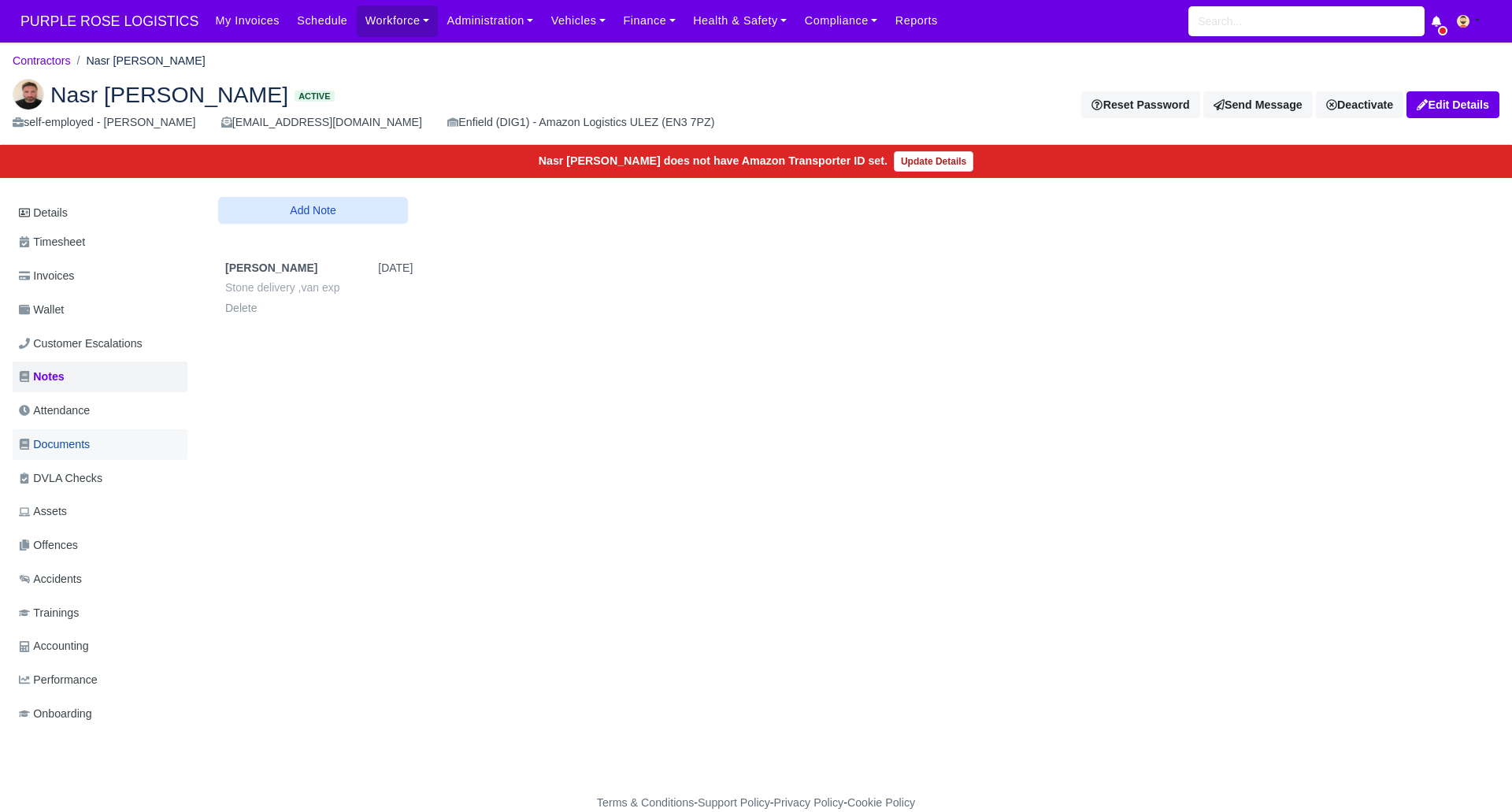
drag, startPoint x: 78, startPoint y: 440, endPoint x: 92, endPoint y: 440, distance: 14.0
click at [78, 440] on span "Documents" at bounding box center [54, 444] width 71 height 18
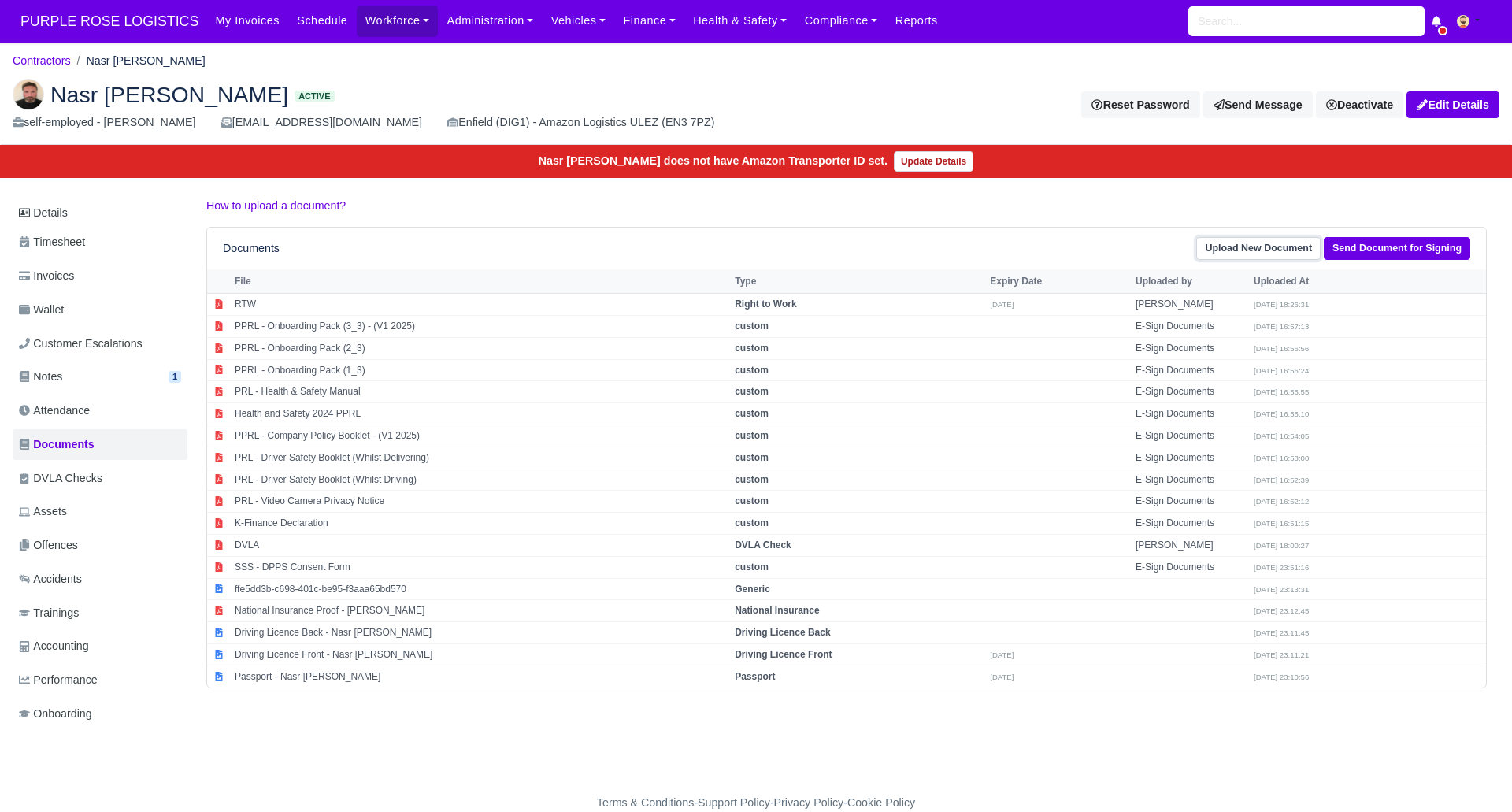
click at [1249, 244] on link "Upload New Document" at bounding box center [1258, 248] width 124 height 23
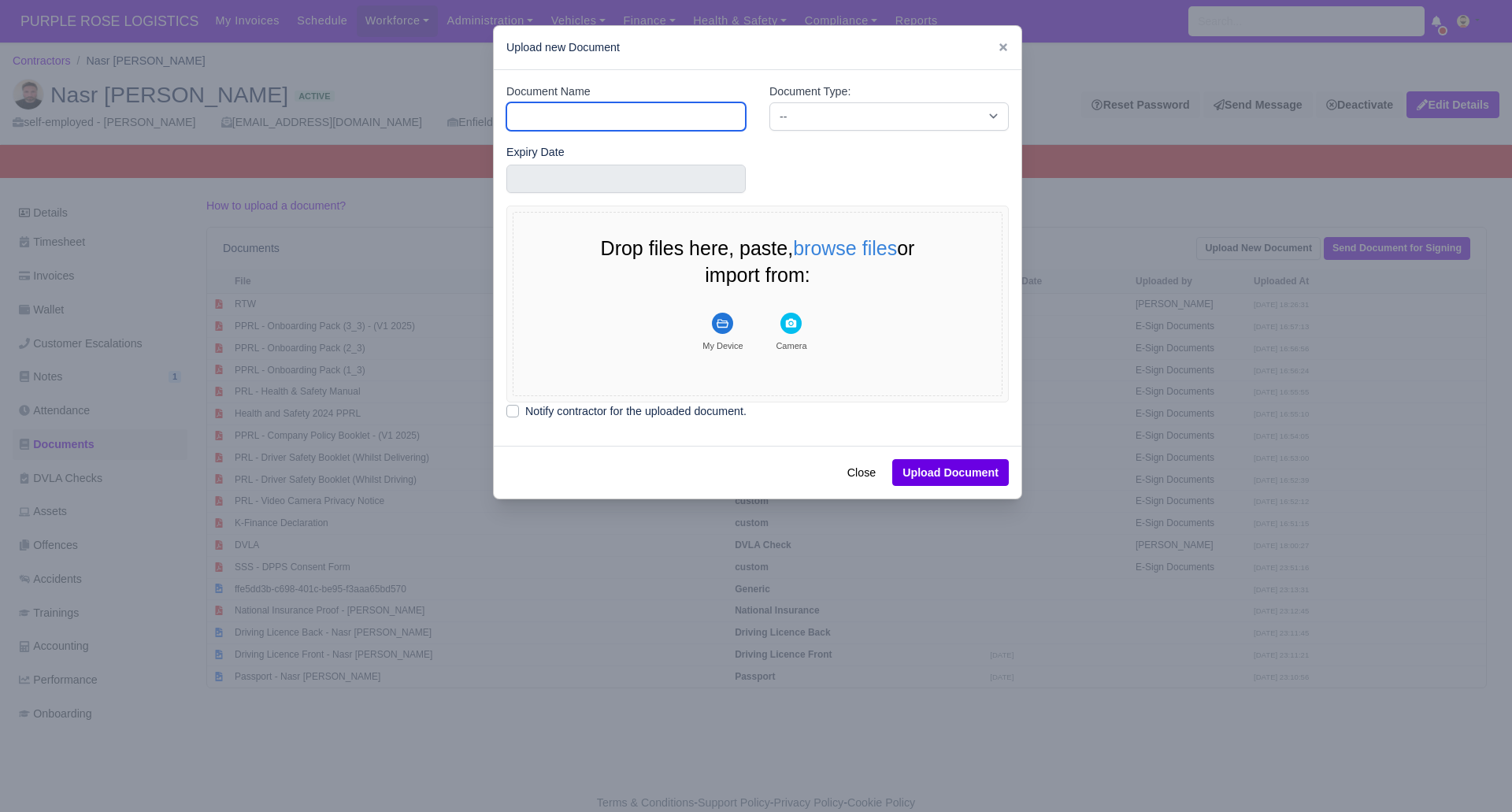
click at [645, 114] on input "Document Name" at bounding box center [625, 117] width 239 height 28
type input "POA"
click at [838, 114] on select "-- Accounting Engagement Letter Age Verification Confirmation Background Check …" at bounding box center [889, 117] width 239 height 28
select select "proof-of-address"
click at [769, 103] on select "-- Accounting Engagement Letter Age Verification Confirmation Background Check …" at bounding box center [889, 117] width 239 height 28
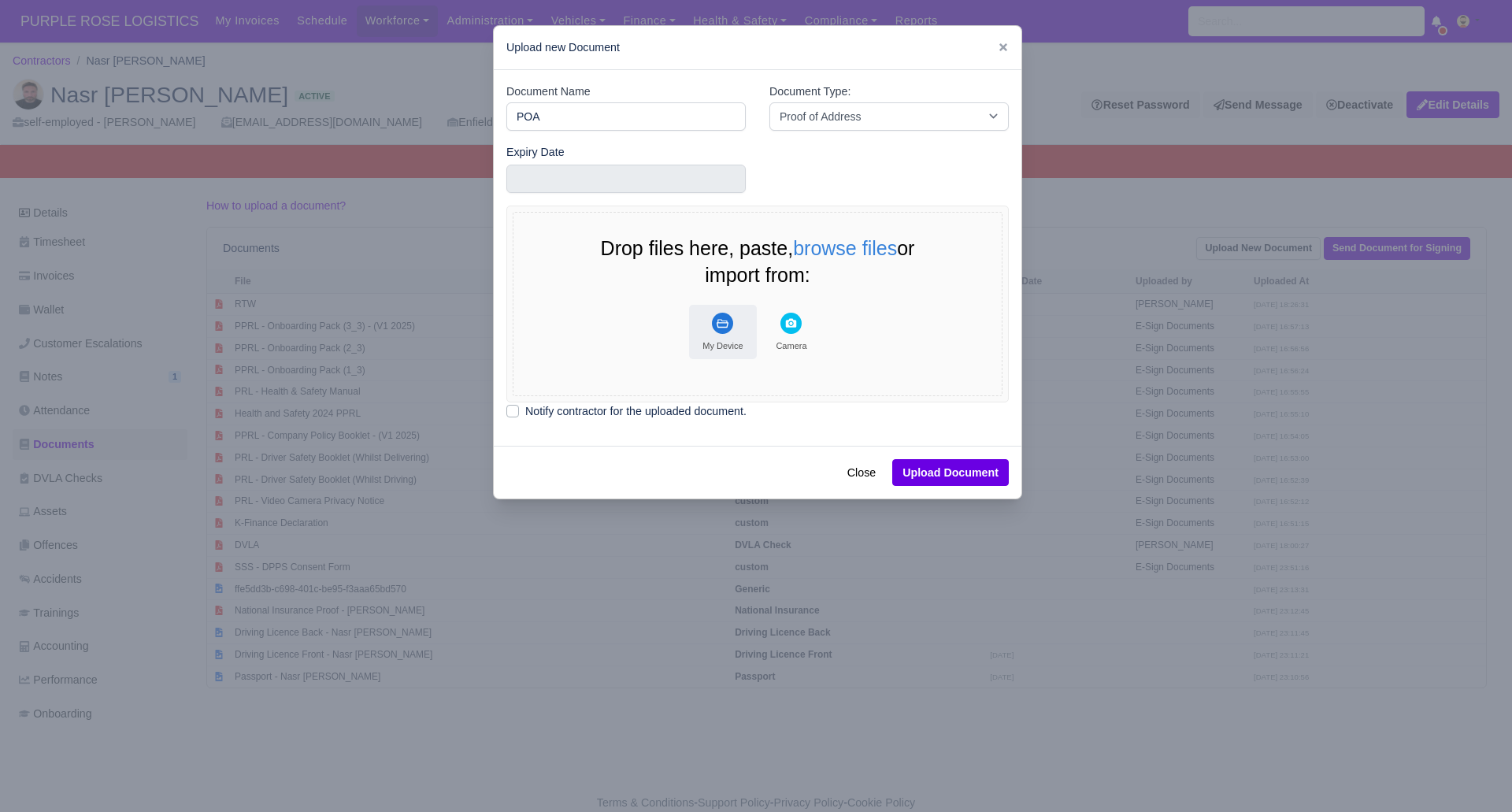
click at [712, 331] on icon "File Uploader" at bounding box center [723, 323] width 22 height 22
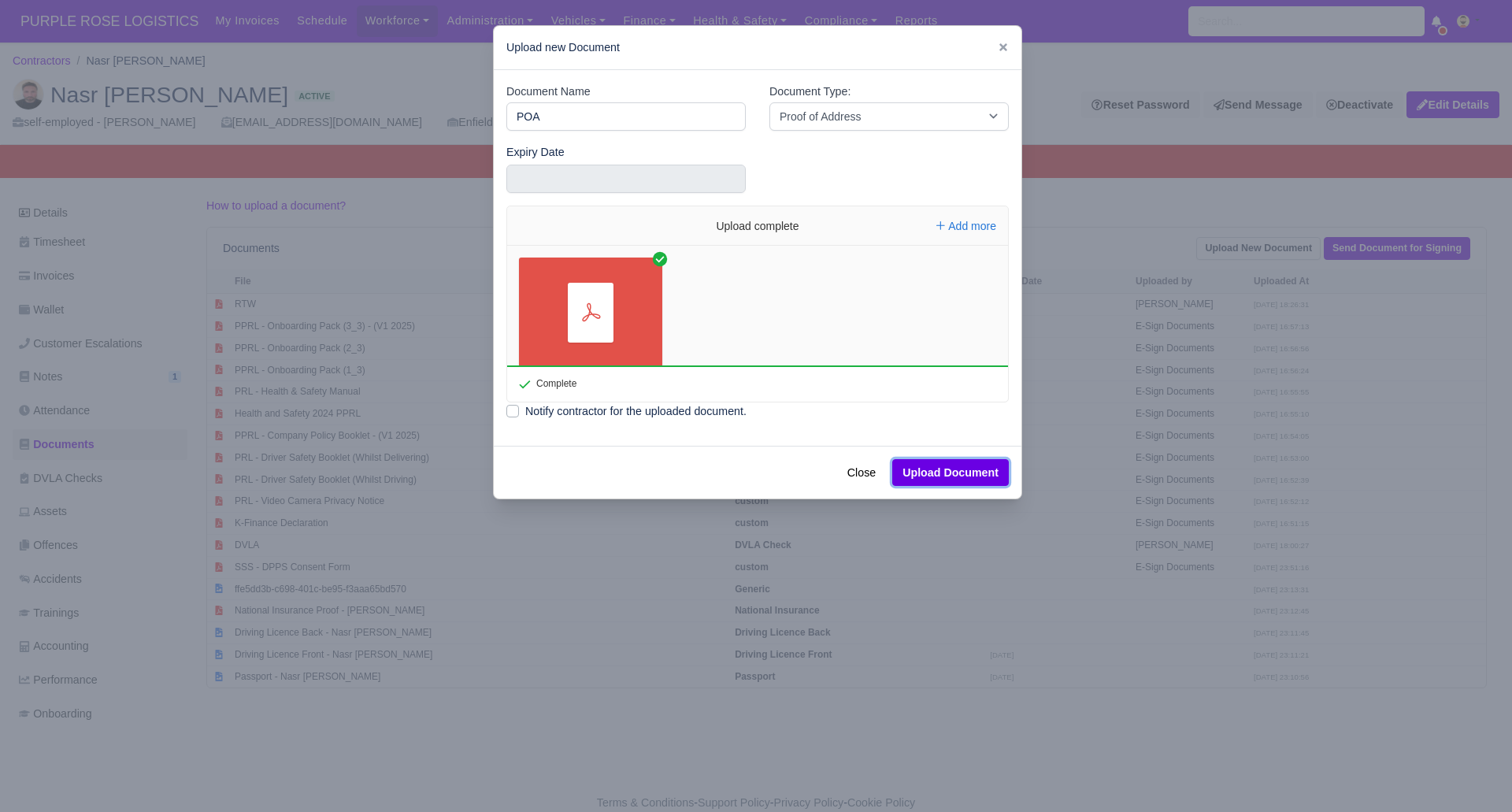
click at [934, 469] on button "Upload Document" at bounding box center [950, 473] width 117 height 27
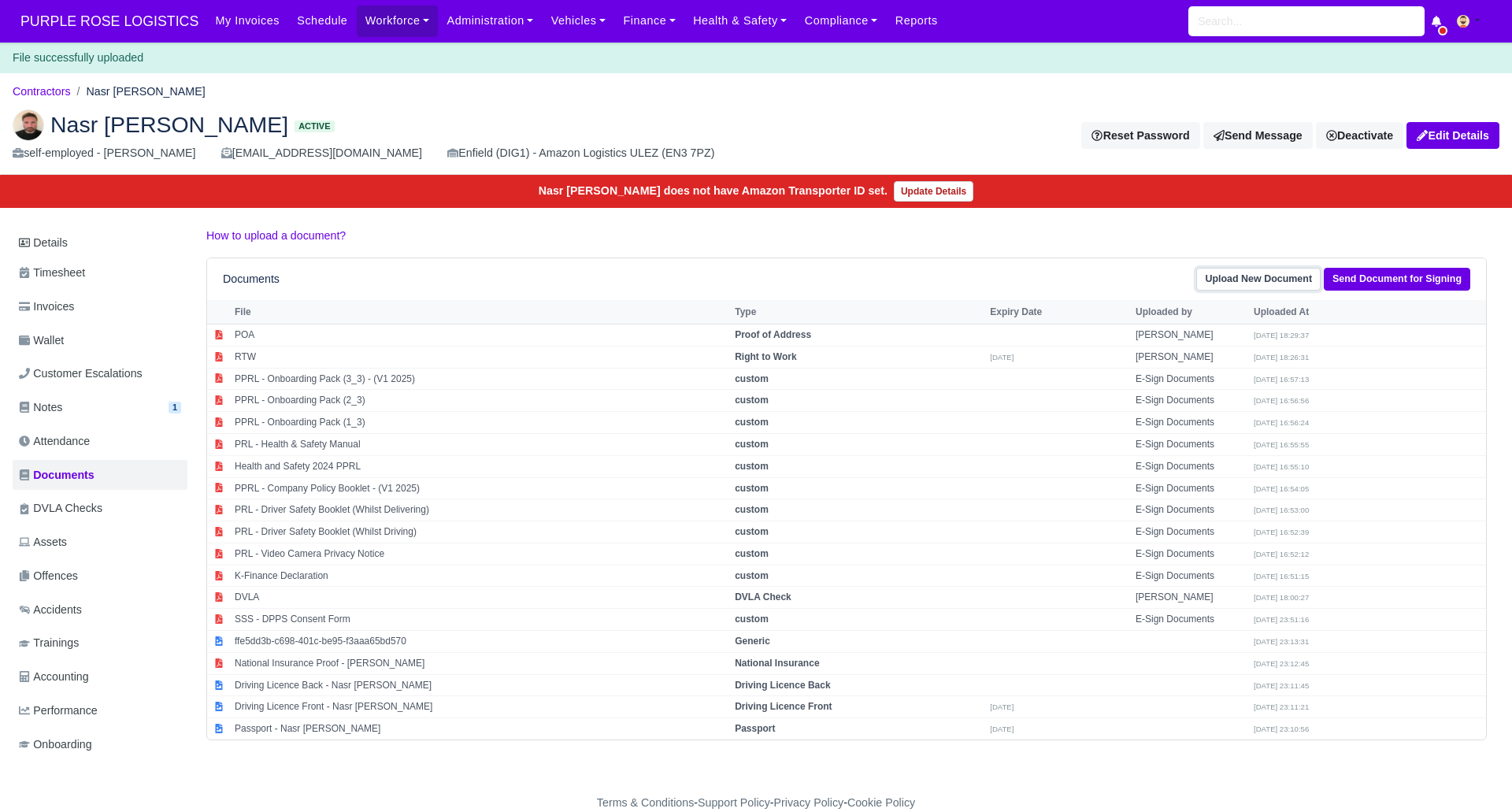
click at [1274, 283] on link "Upload New Document" at bounding box center [1258, 278] width 124 height 23
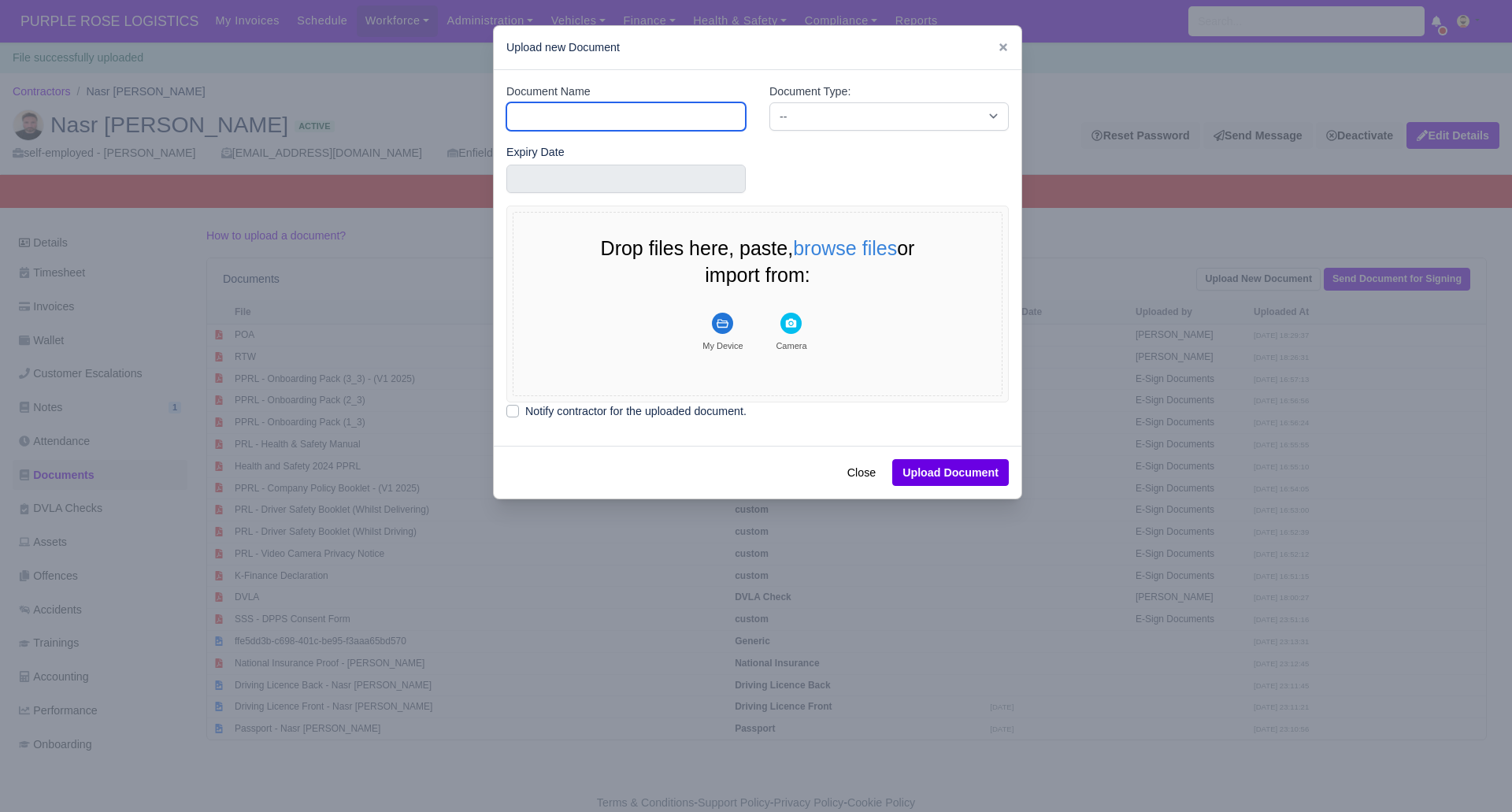
click at [613, 119] on input "Document Name" at bounding box center [625, 117] width 239 height 28
type input "BGC"
click at [844, 121] on select "-- Accounting Engagement Letter Age Verification Confirmation Background Check …" at bounding box center [889, 117] width 239 height 28
select select "background-check"
click at [769, 103] on select "-- Accounting Engagement Letter Age Verification Confirmation Background Check …" at bounding box center [889, 117] width 239 height 28
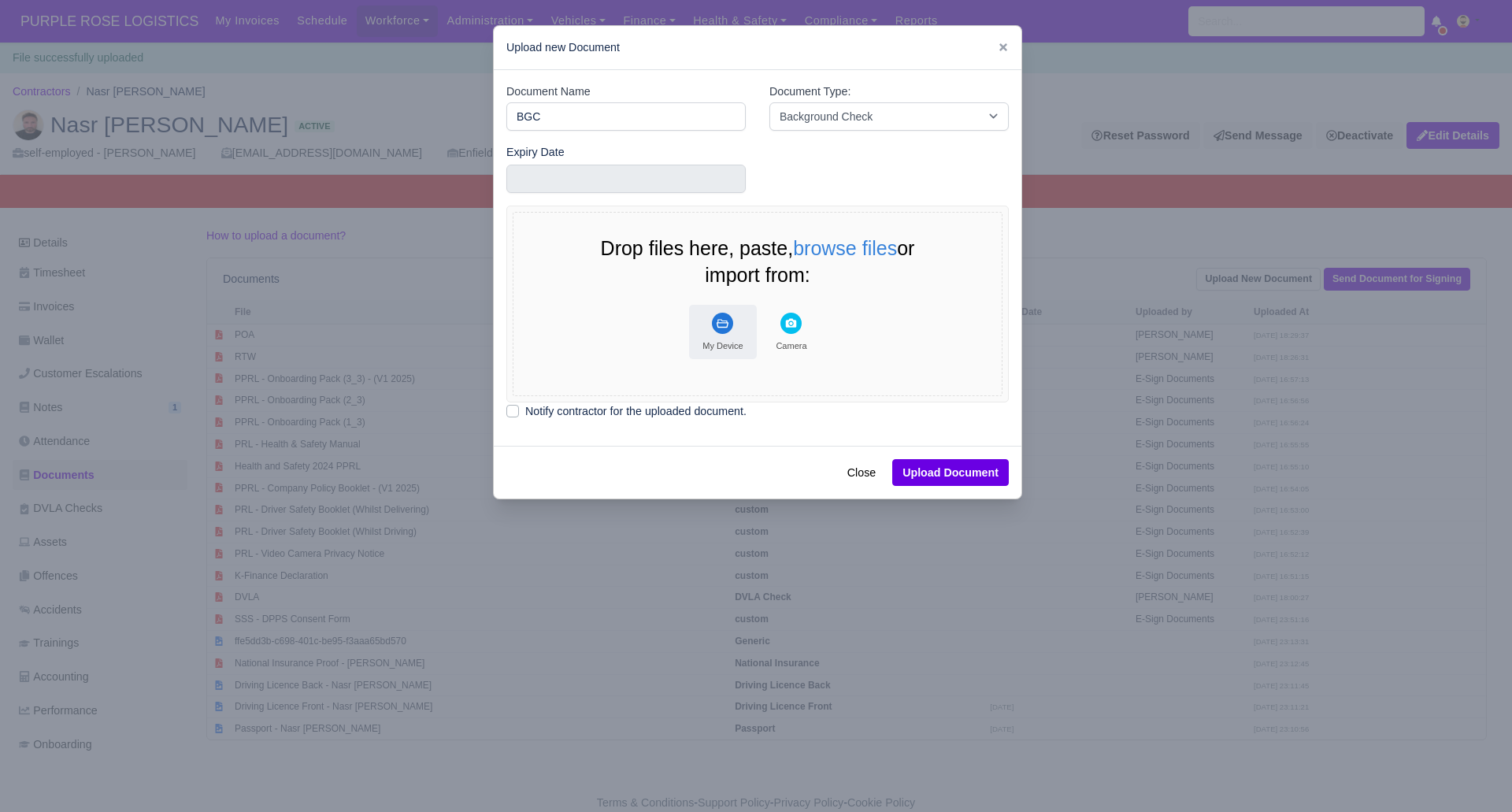
click at [721, 323] on rect "File Uploader" at bounding box center [723, 323] width 22 height 22
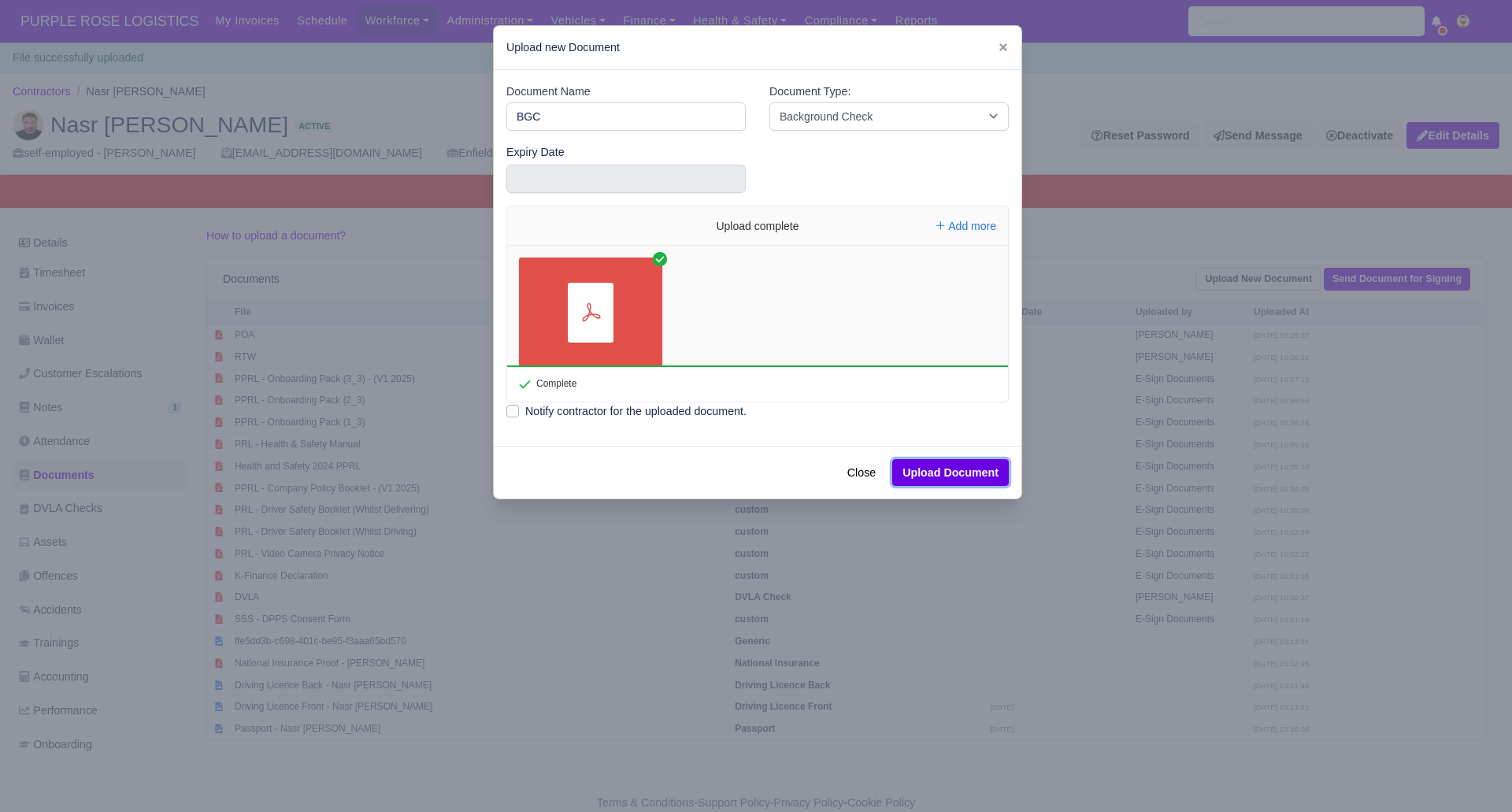
click at [976, 475] on button "Upload Document" at bounding box center [950, 473] width 117 height 27
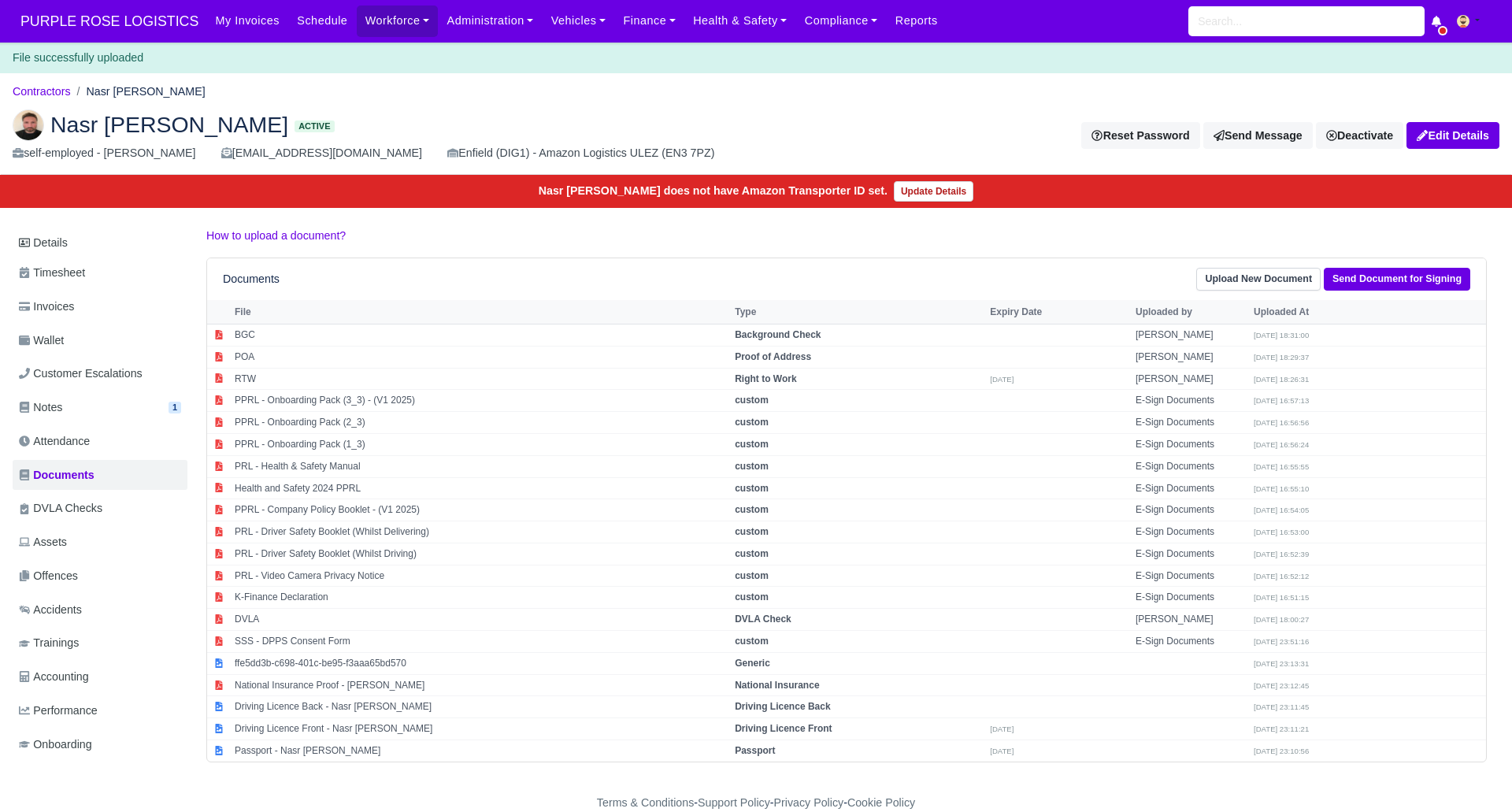
click at [559, 97] on div "Nasr [PERSON_NAME] Active self-employed - [PERSON_NAME] [EMAIL_ADDRESS][DOMAIN_…" at bounding box center [756, 136] width 1510 height 78
